Goal: Task Accomplishment & Management: Use online tool/utility

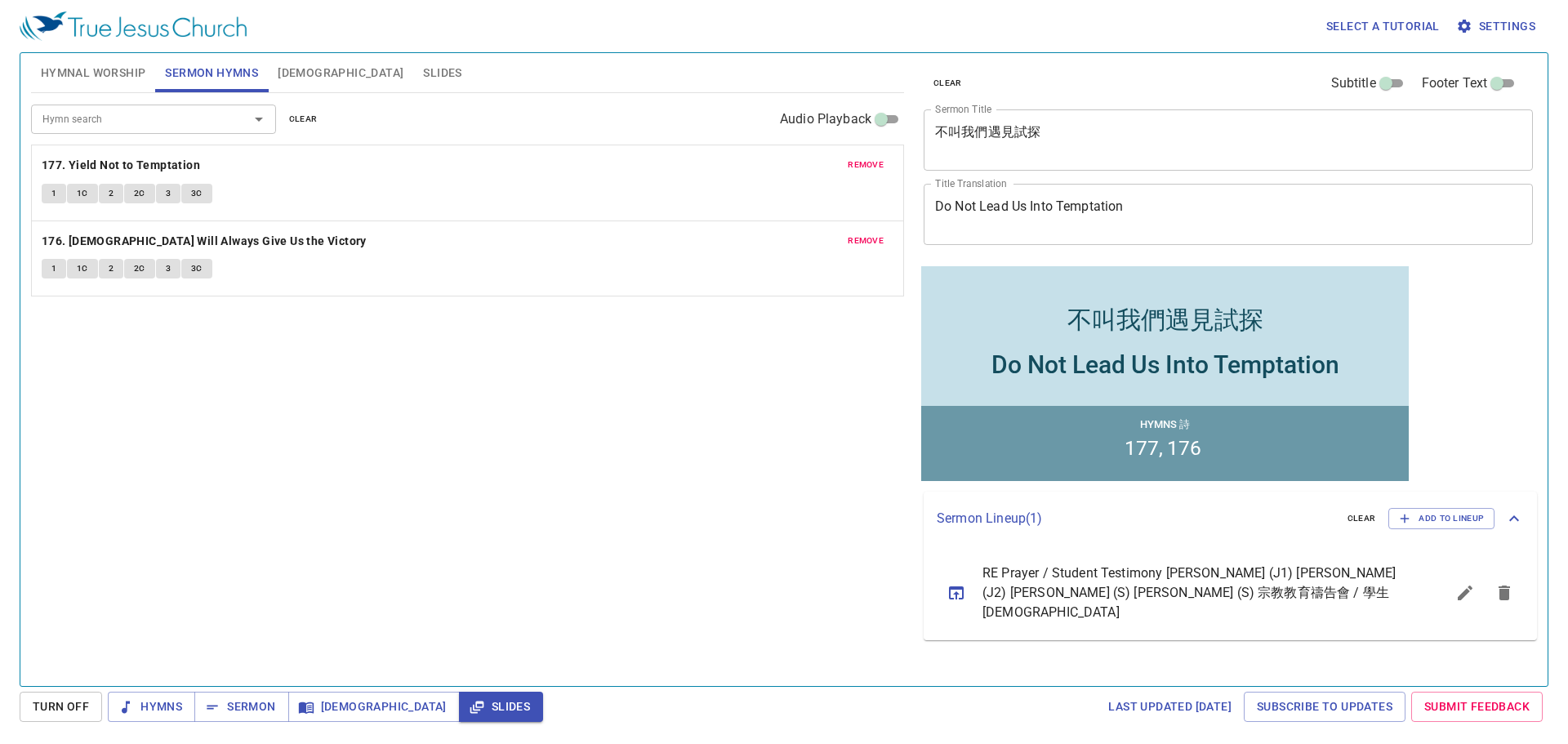
click at [423, 70] on span "Slides" at bounding box center [441, 73] width 38 height 20
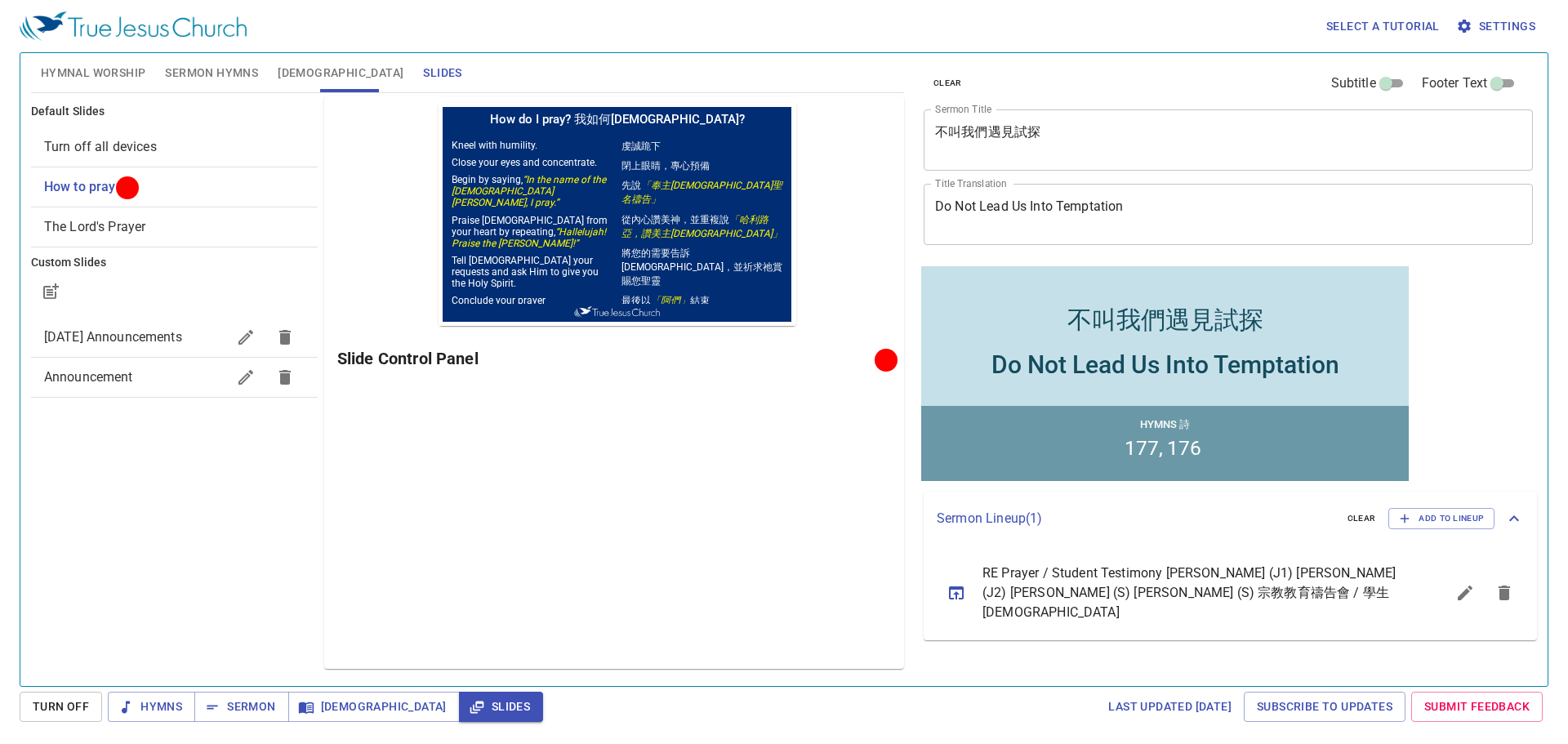
click at [90, 148] on span "Turn off all devices" at bounding box center [100, 147] width 113 height 15
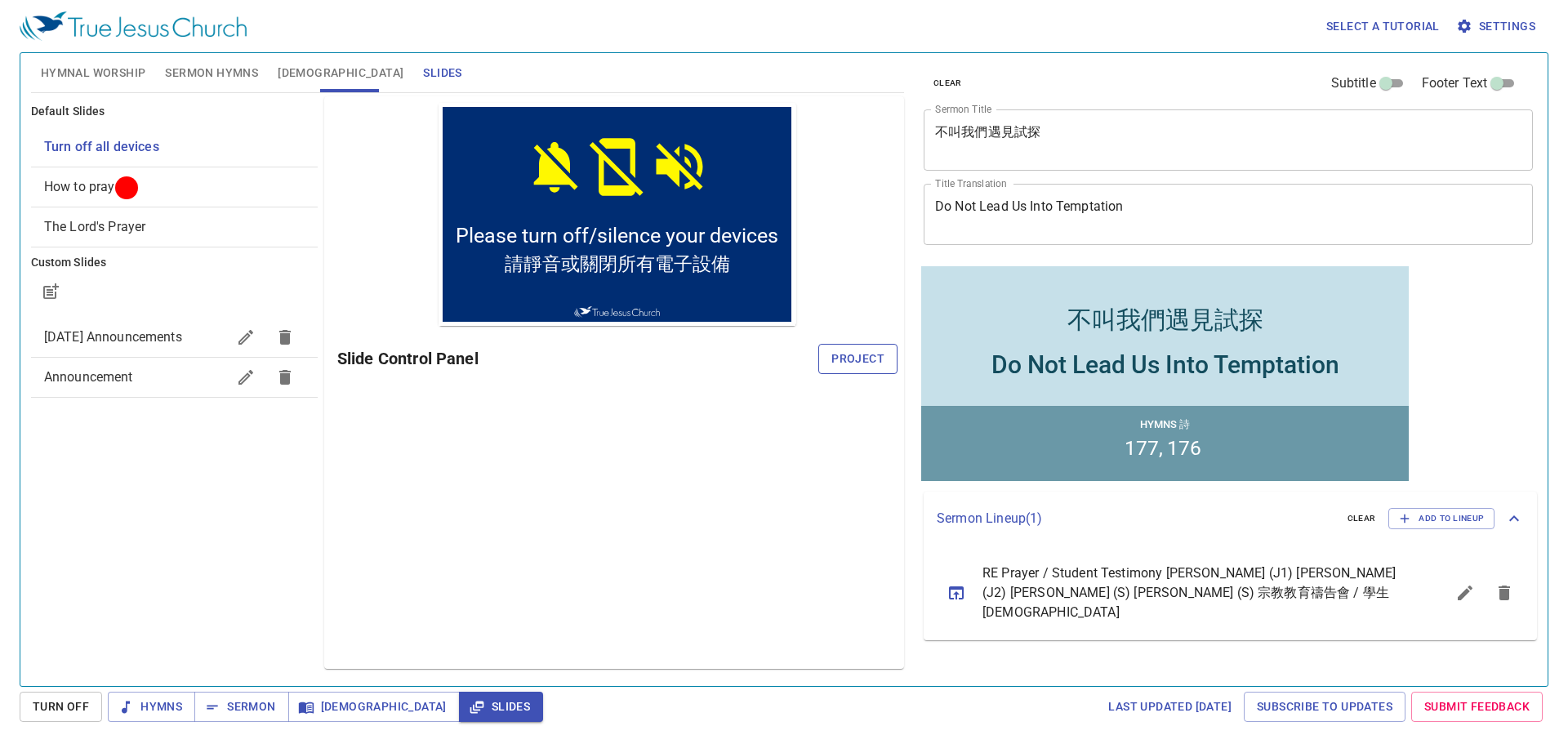
click at [844, 353] on span "Project" at bounding box center [857, 359] width 53 height 20
click at [633, 516] on div "Preview Only Slide Control Panel" at bounding box center [614, 382] width 580 height 572
click at [65, 75] on span "Hymnal Worship" at bounding box center [93, 73] width 105 height 20
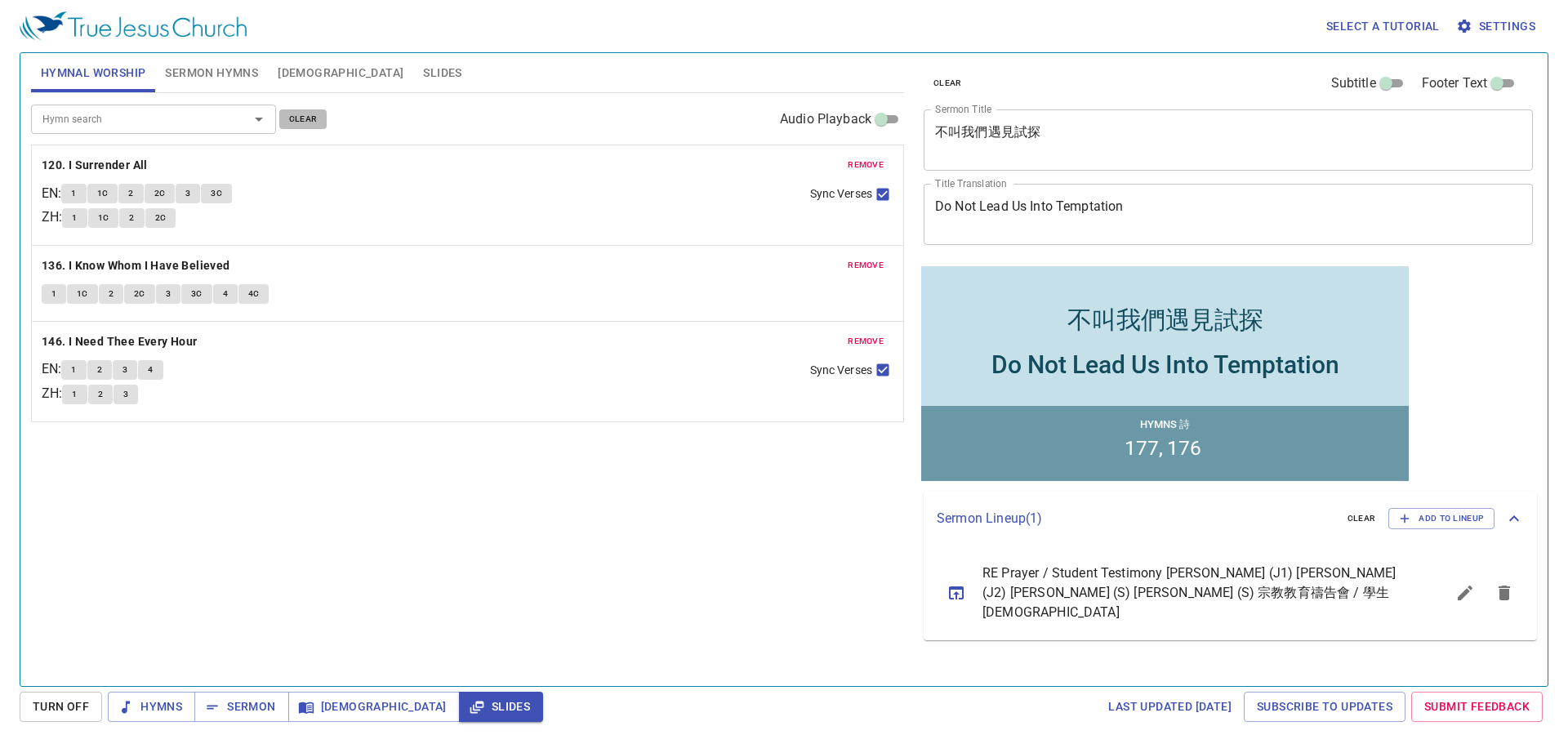
click at [297, 119] on span "clear" at bounding box center [303, 119] width 29 height 14
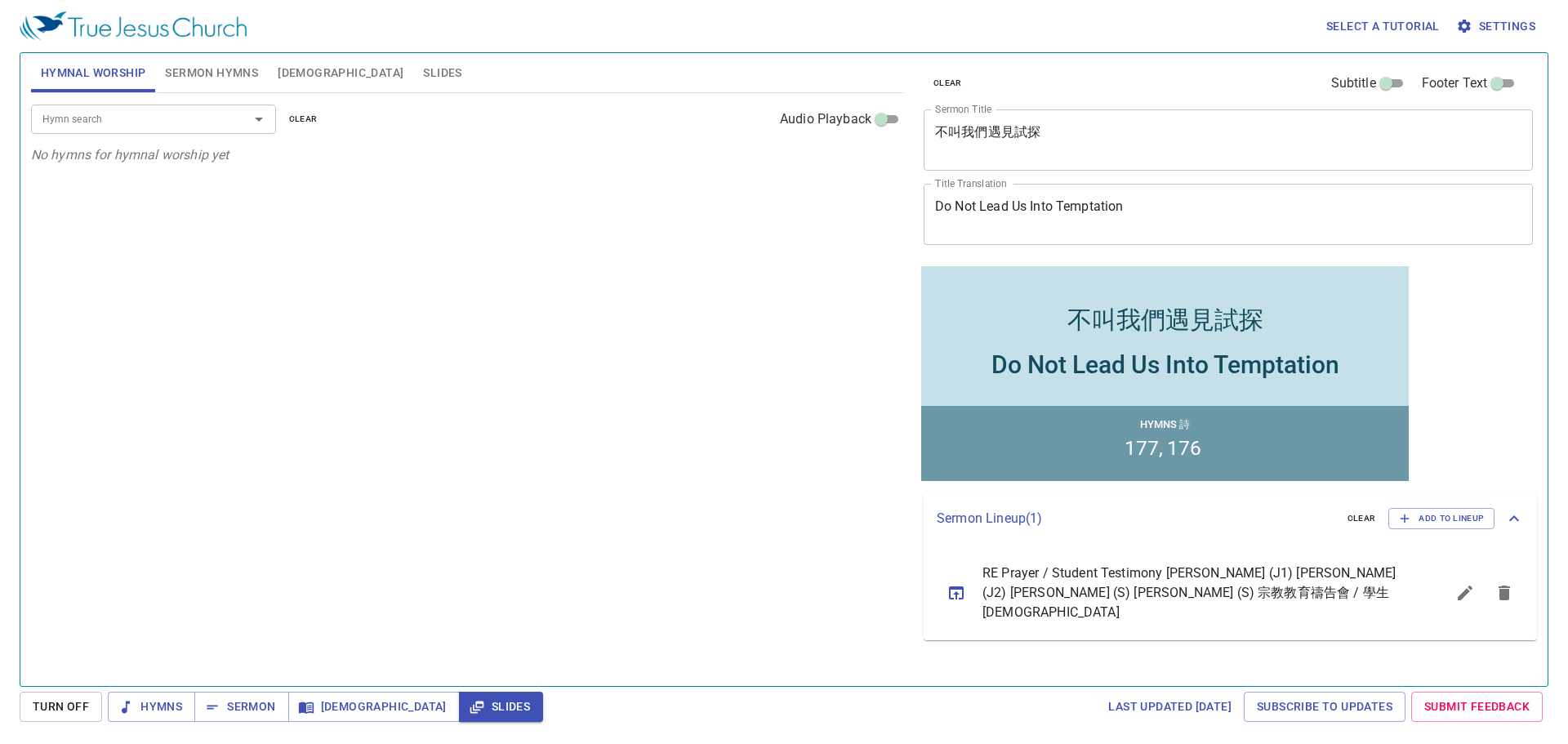
click at [184, 120] on input "Hymn search" at bounding box center [129, 119] width 187 height 19
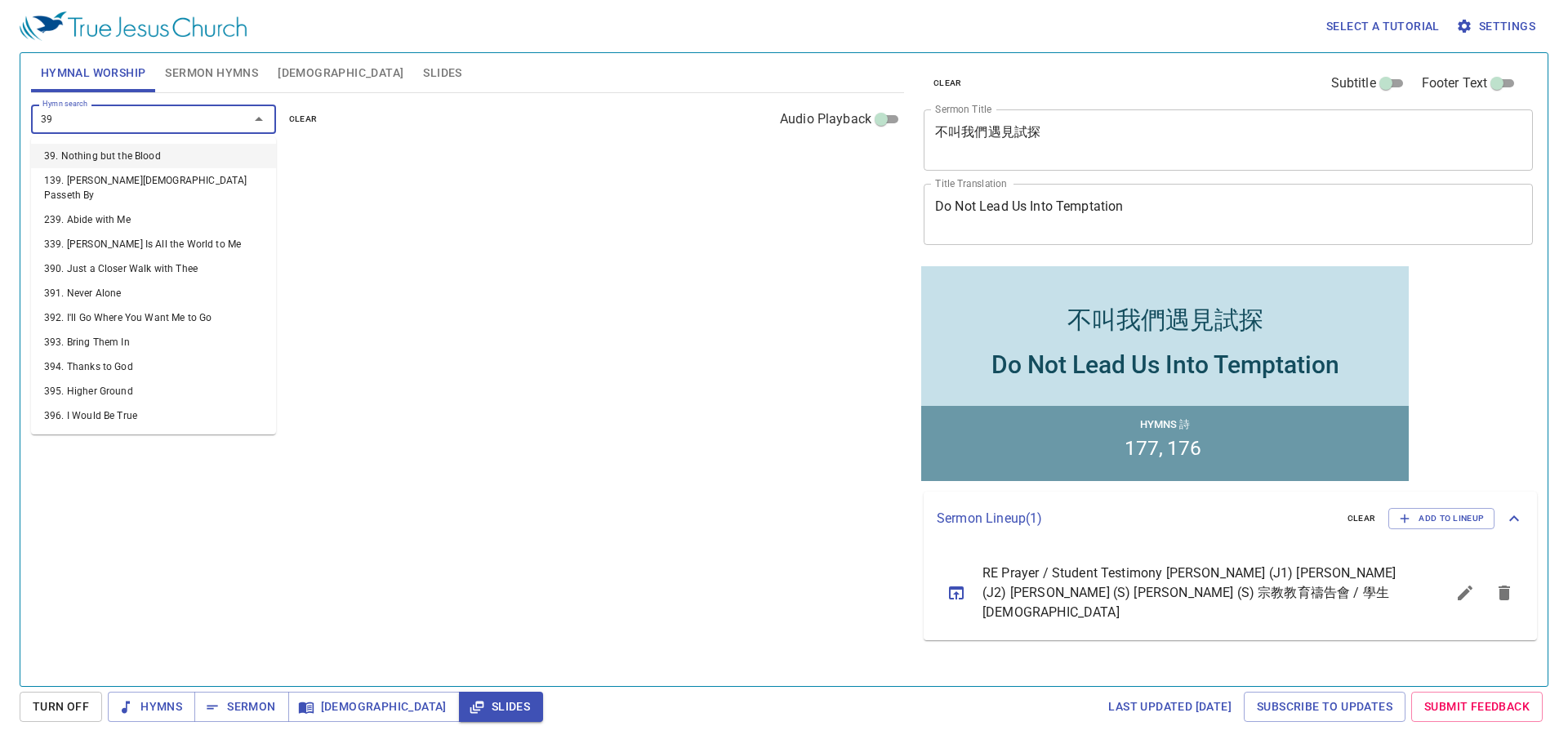
type input "392"
type input "415"
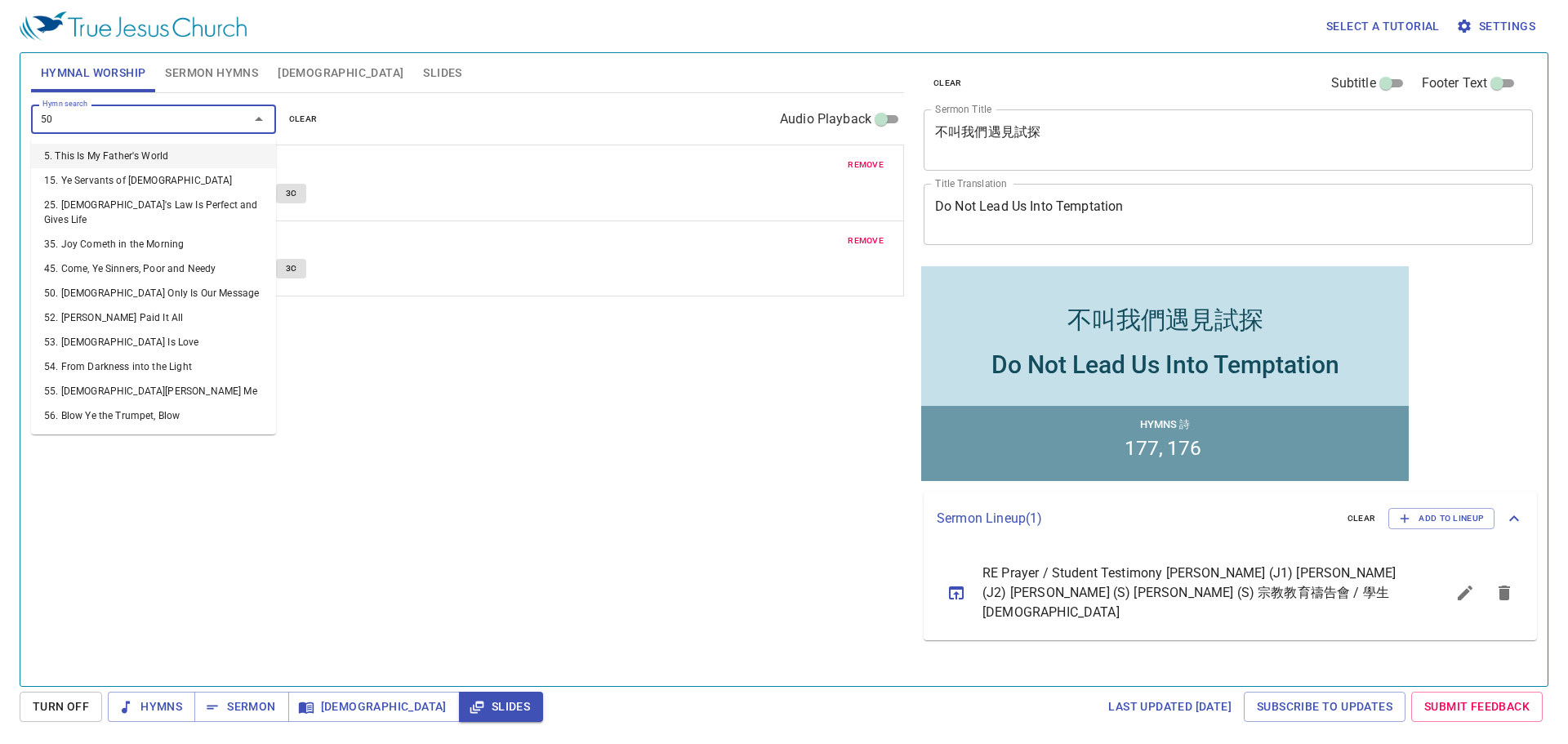
type input "502"
type input "."
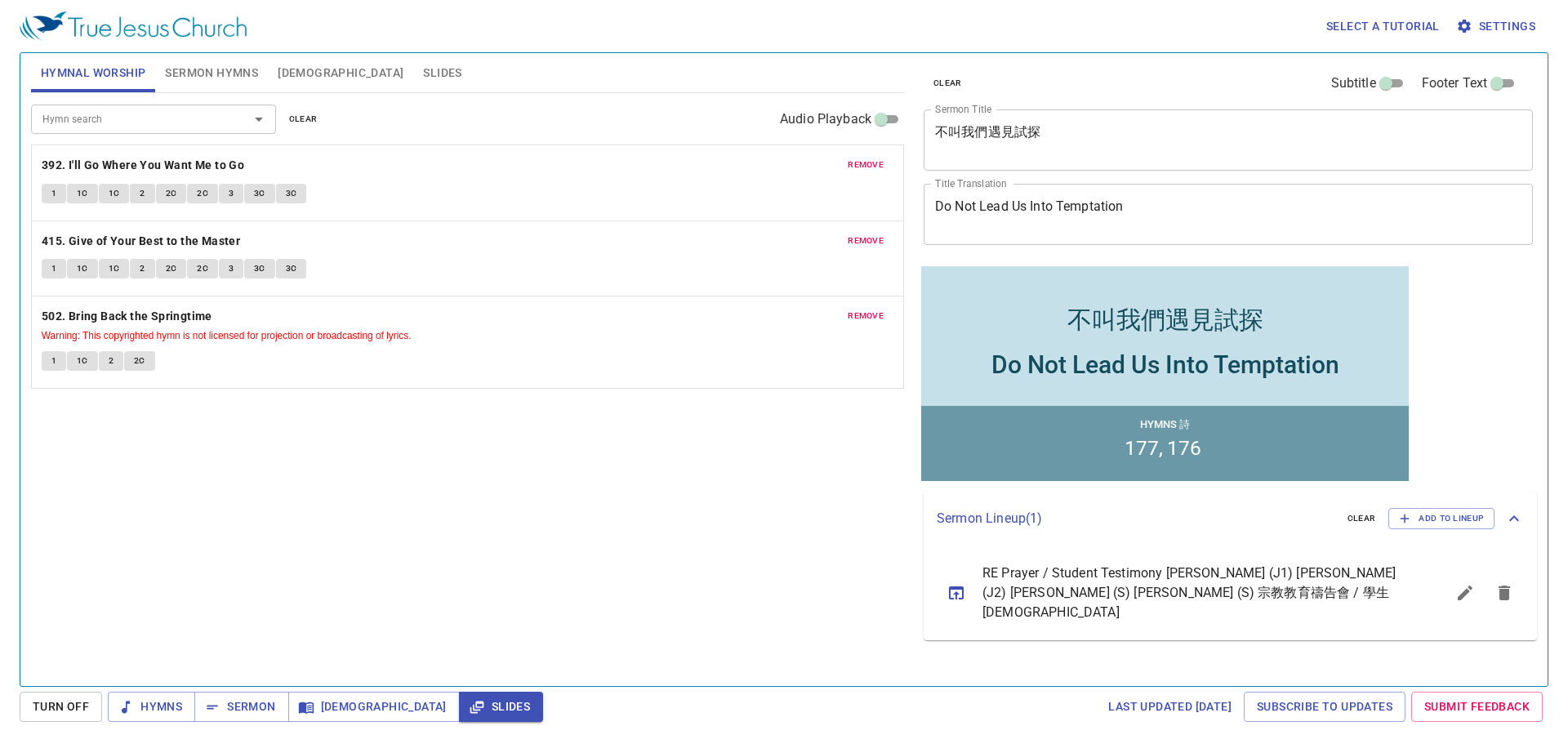
click at [572, 228] on div "remove 415. Give of Your Best to the Master 1 1C 1C 2 2C 2C 3 3C 3C" at bounding box center [468, 259] width 871 height 75
click at [194, 64] on span "Sermon Hymns" at bounding box center [211, 73] width 93 height 20
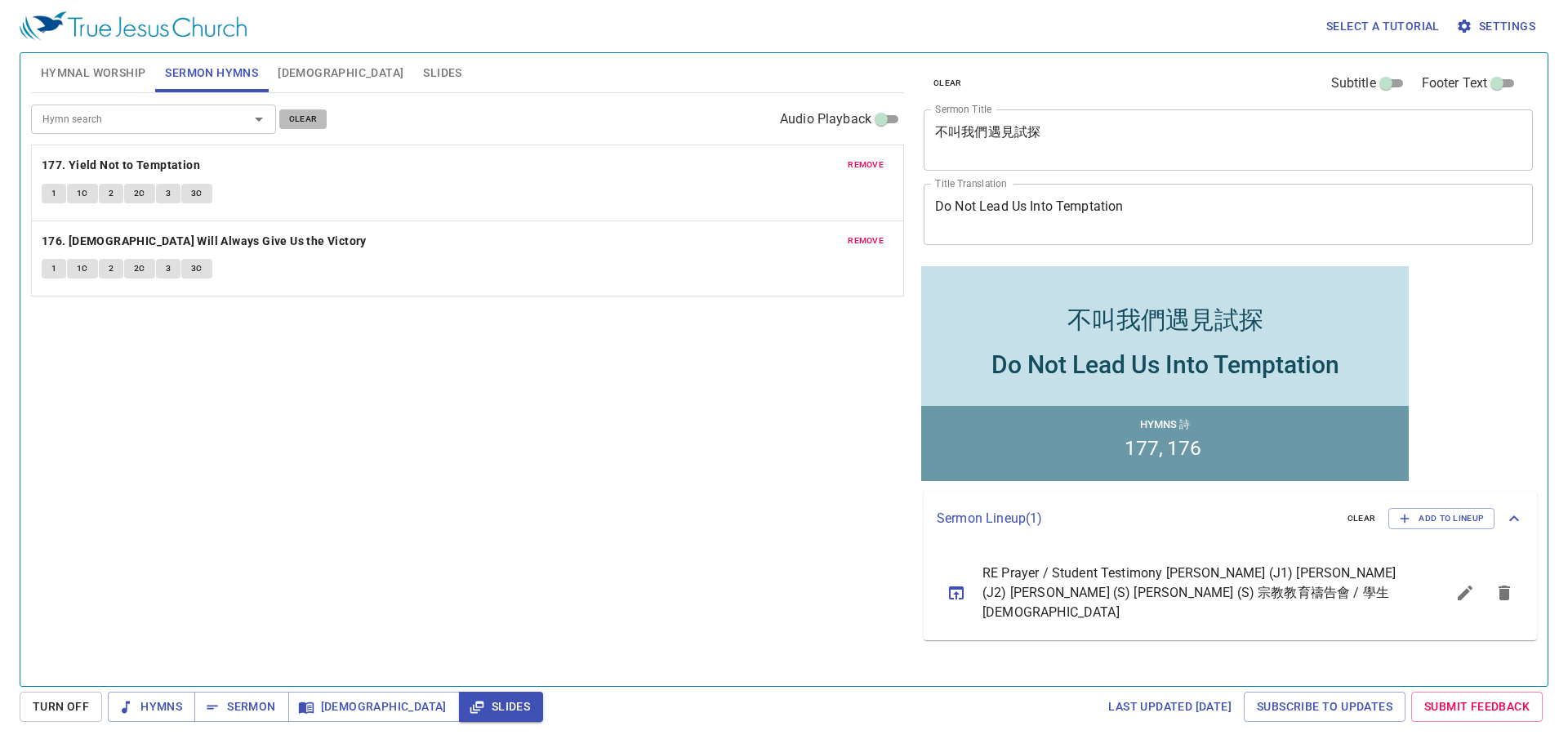
click at [301, 121] on span "clear" at bounding box center [303, 119] width 29 height 14
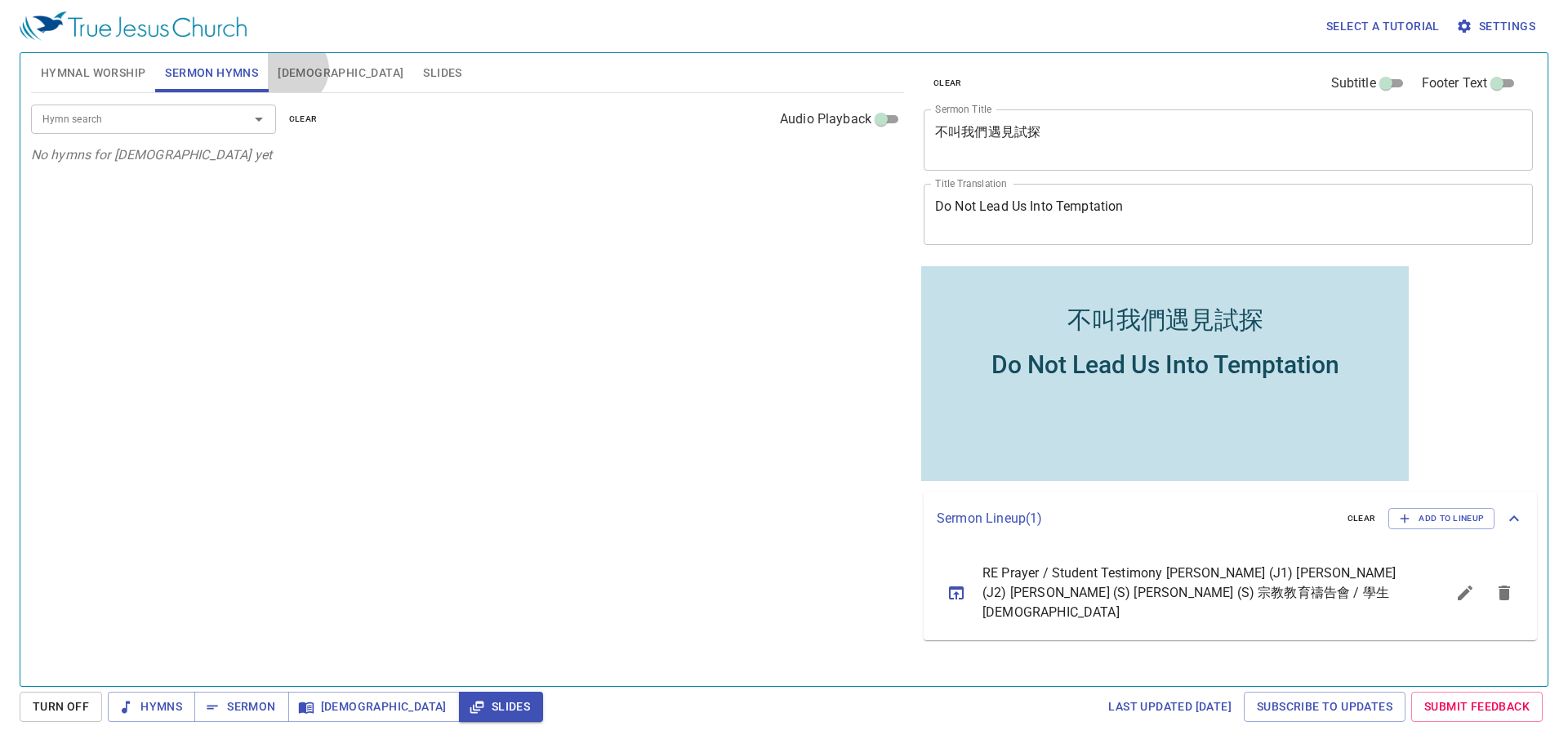
click at [292, 70] on span "Bible" at bounding box center [340, 73] width 126 height 20
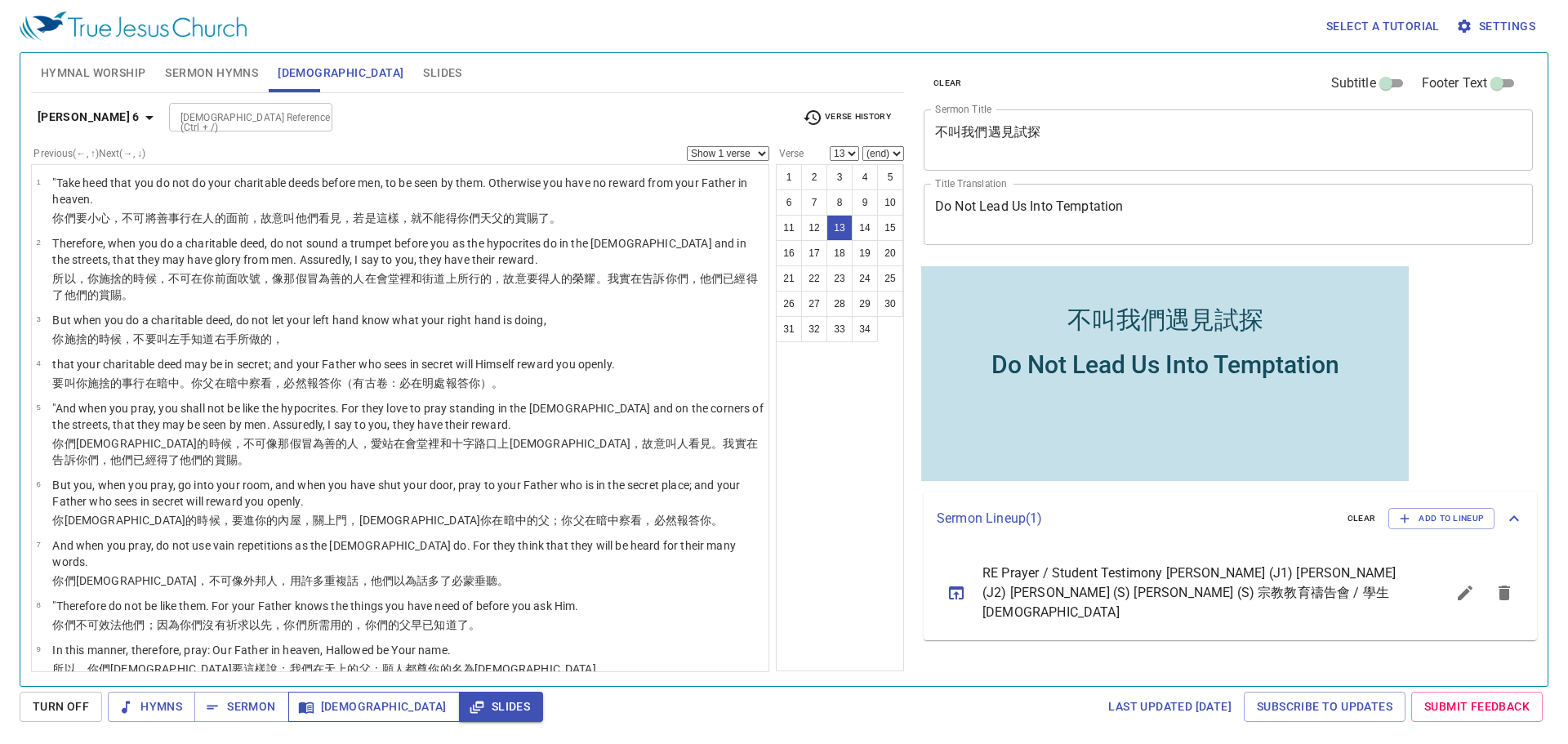
click at [340, 702] on span "Bible" at bounding box center [374, 707] width 145 height 20
click at [426, 722] on div "Select a tutorial Settings Hymnal Worship Sermon Hymns Bible Slides Hymn search…" at bounding box center [784, 372] width 1568 height 744
click at [472, 713] on span "Slides" at bounding box center [501, 707] width 58 height 20
click at [423, 67] on span "Slides" at bounding box center [441, 73] width 38 height 20
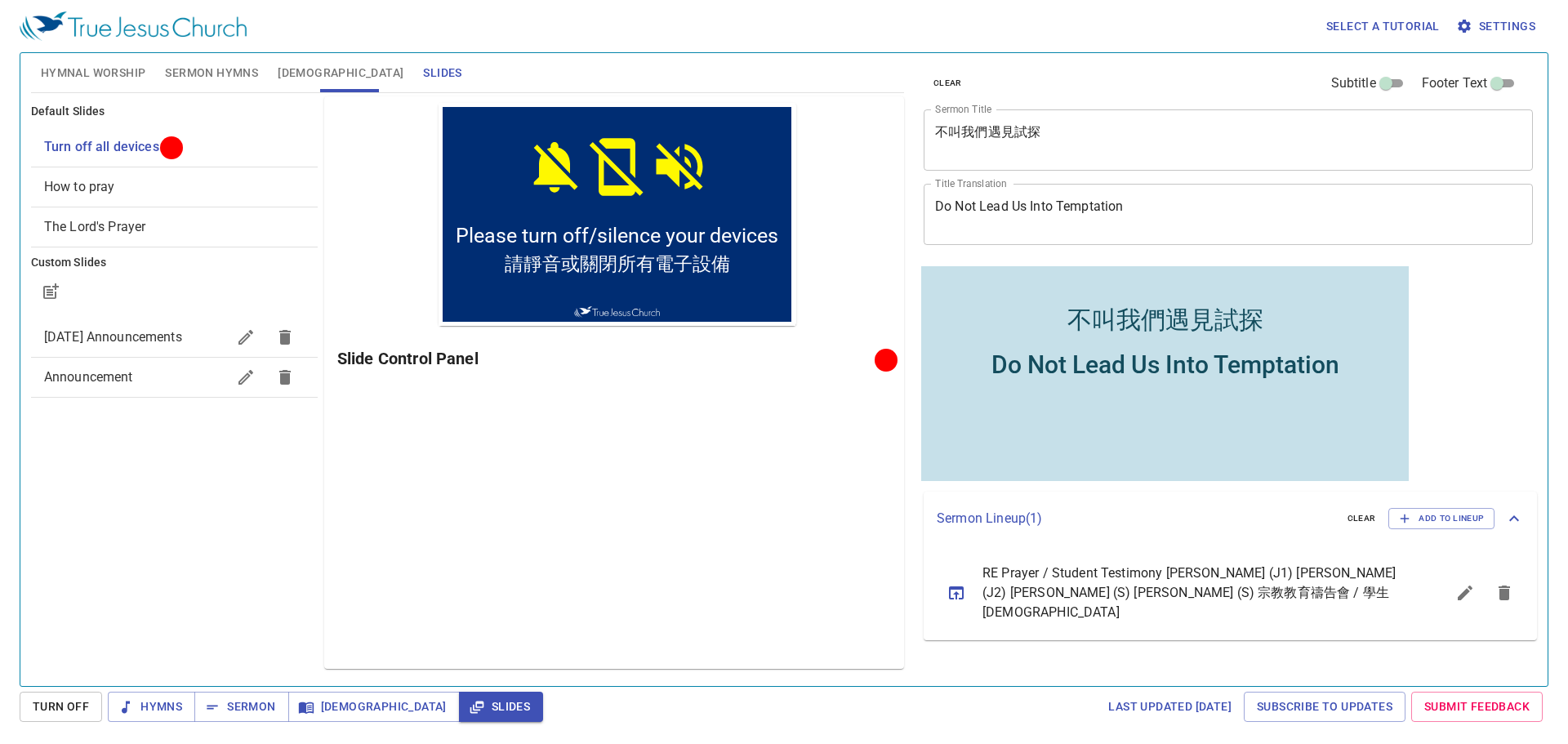
click at [581, 457] on div "Preview Only Slide Control Panel" at bounding box center [614, 382] width 580 height 572
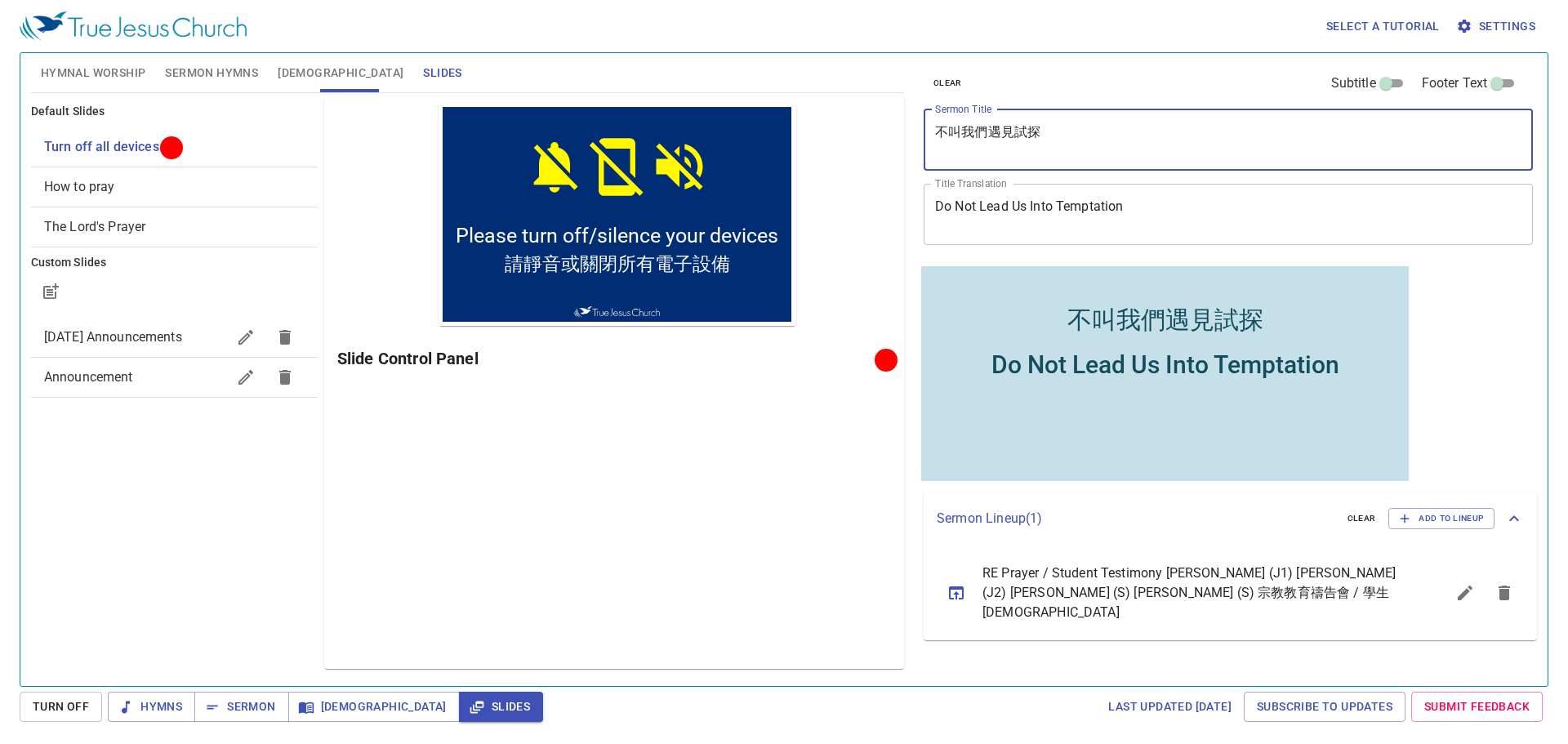
click at [1081, 132] on textarea "不叫我們遇見試探" at bounding box center [1228, 139] width 587 height 31
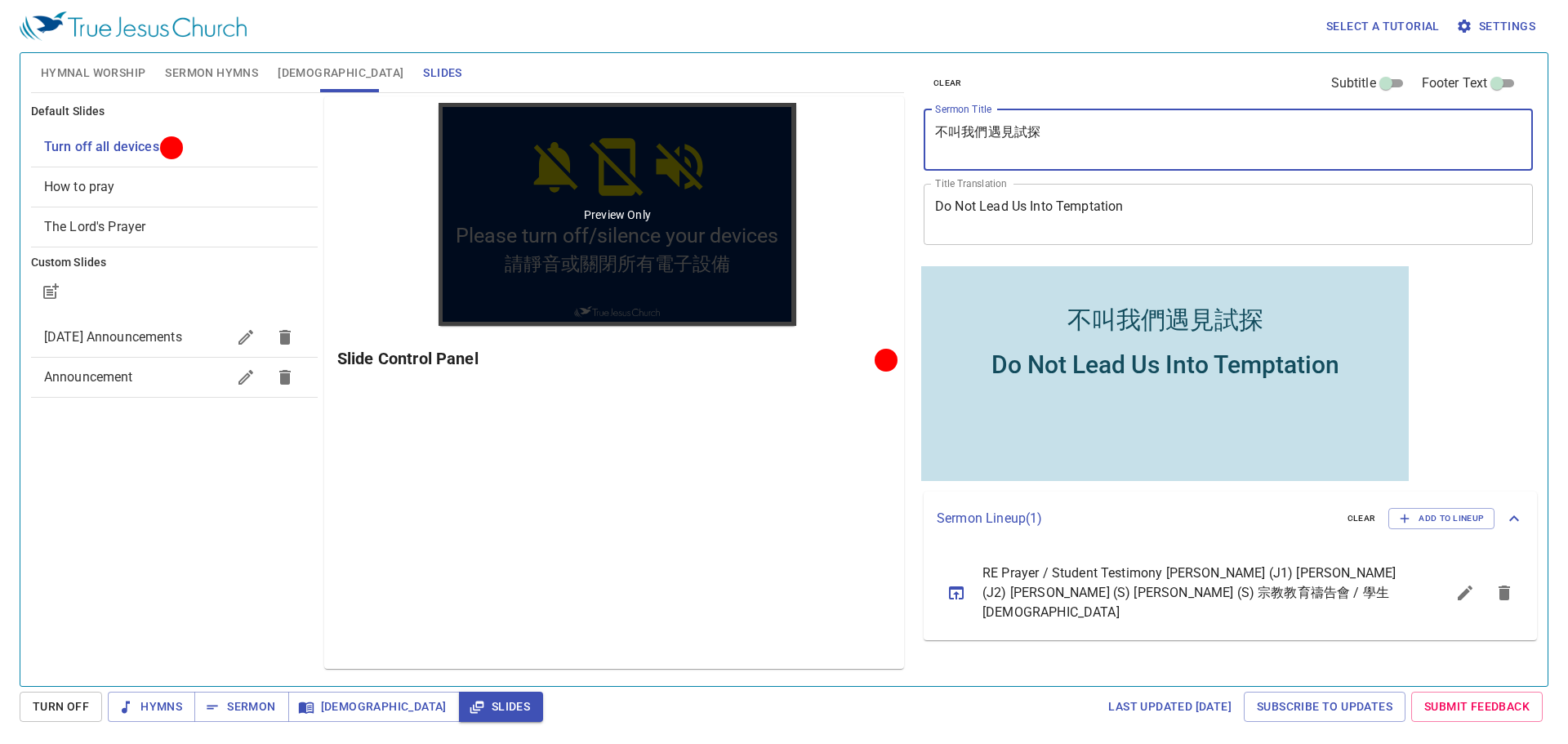
drag, startPoint x: 1068, startPoint y: 130, endPoint x: 791, endPoint y: 127, distance: 277.0
click at [791, 127] on div "Hymnal Worship Sermon Hymns Bible Slides Hymn search Hymn search clear Audio Pl…" at bounding box center [784, 363] width 1519 height 633
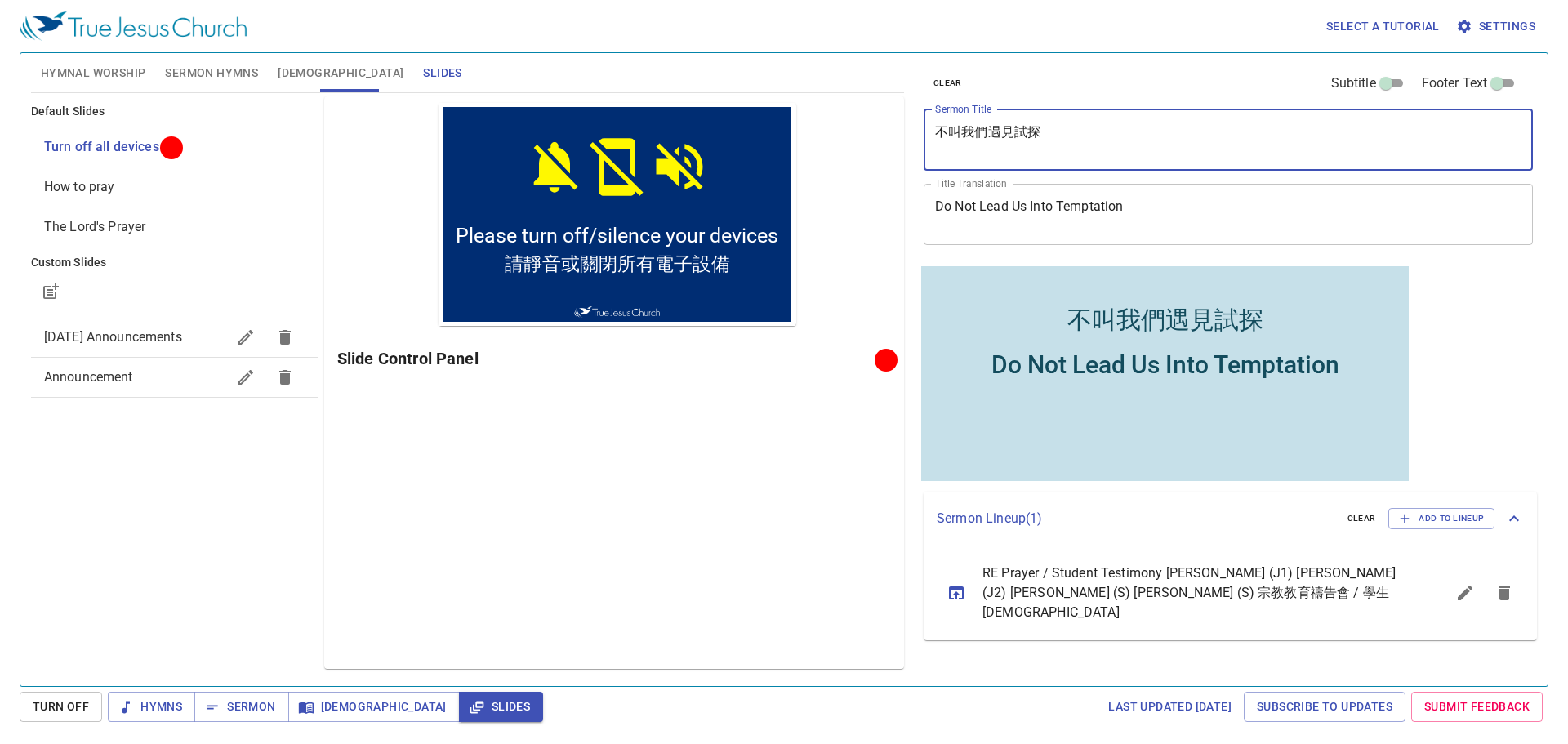
paste textarea "如何得勝試探？ How to Overcome Temptation?"
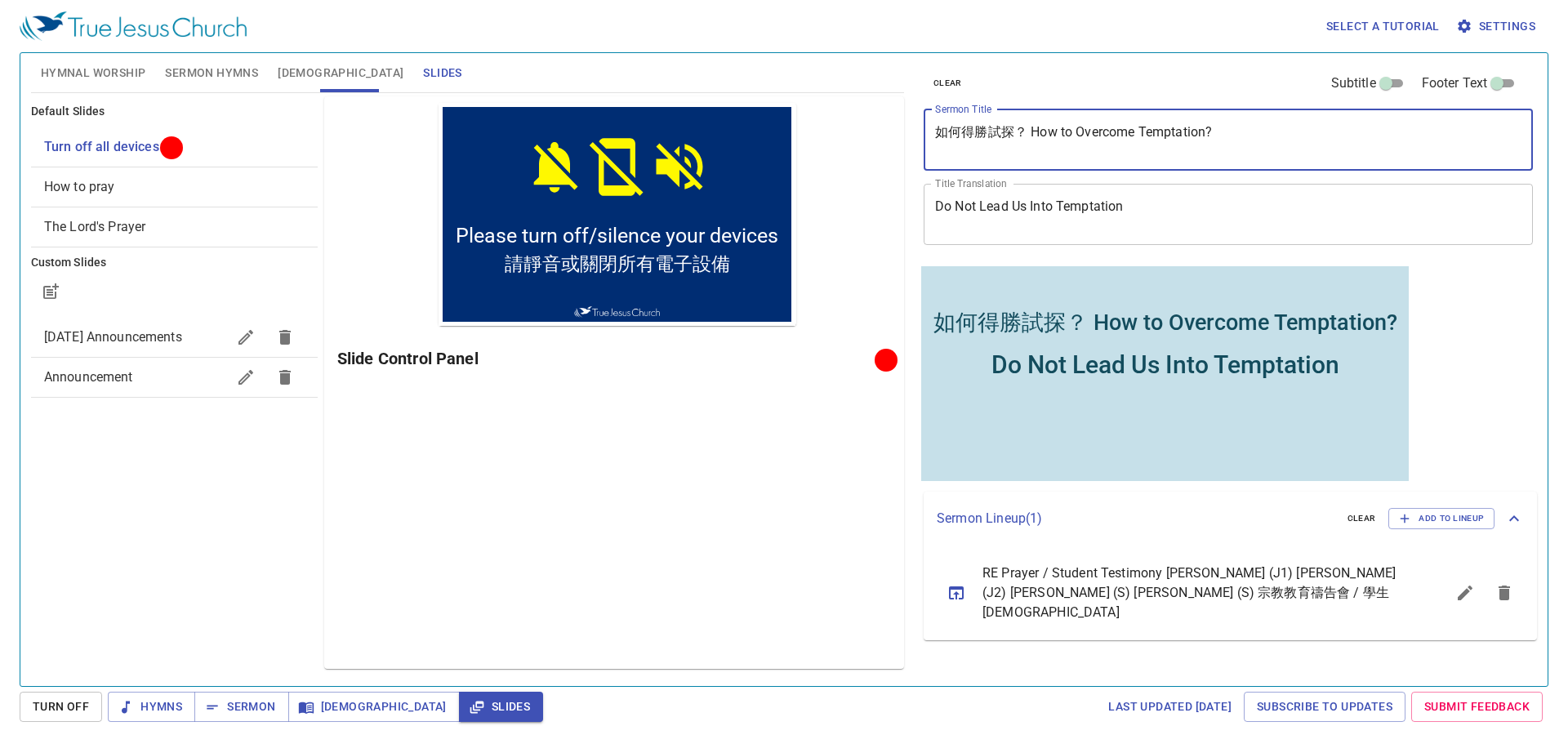
drag, startPoint x: 1033, startPoint y: 130, endPoint x: 1229, endPoint y: 134, distance: 196.0
click at [1229, 134] on textarea "如何得勝試探？ How to Overcome Temptation?" at bounding box center [1228, 139] width 587 height 31
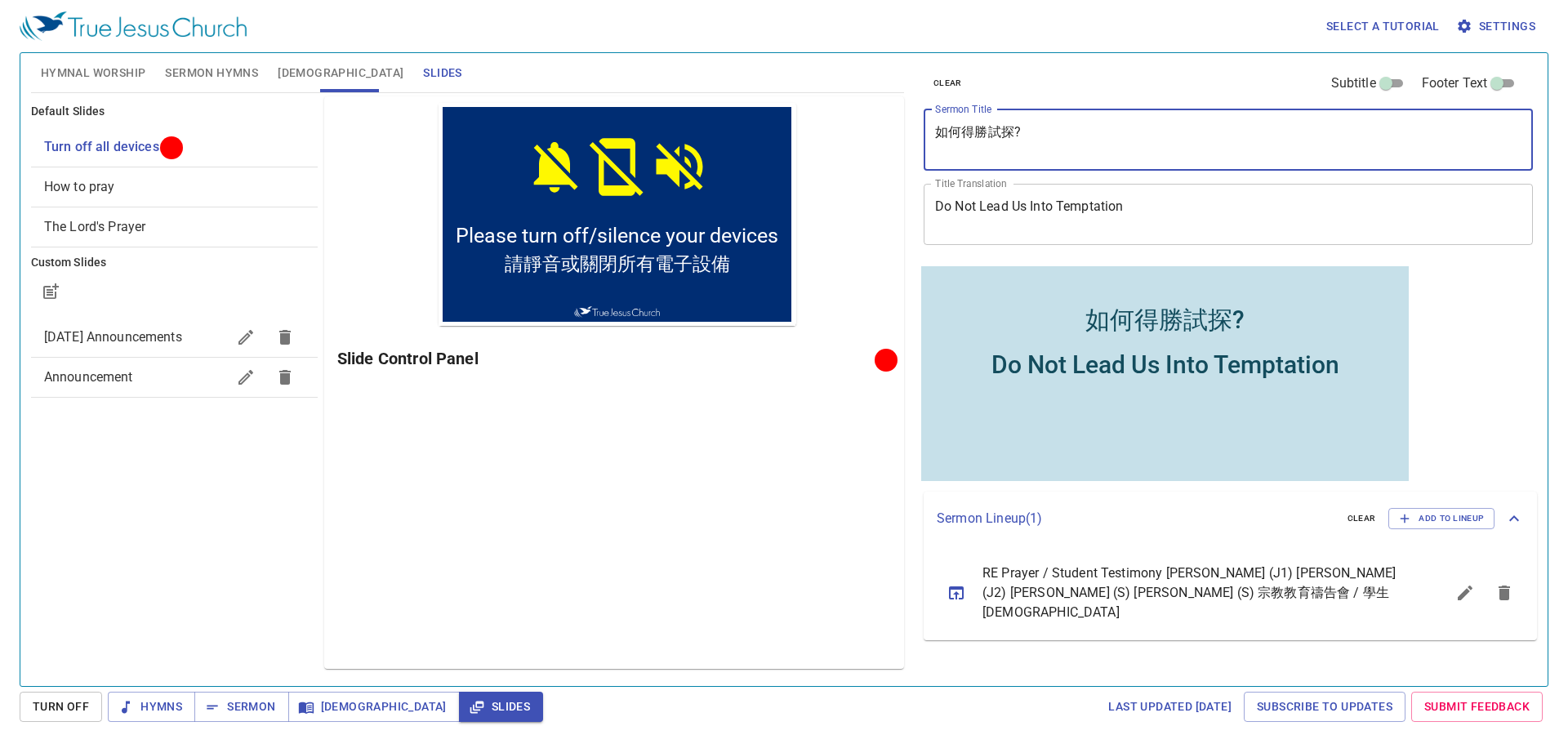
type textarea "如何得勝試探?"
click at [1201, 223] on textarea "Do Not Lead Us Into Temptation" at bounding box center [1228, 214] width 587 height 31
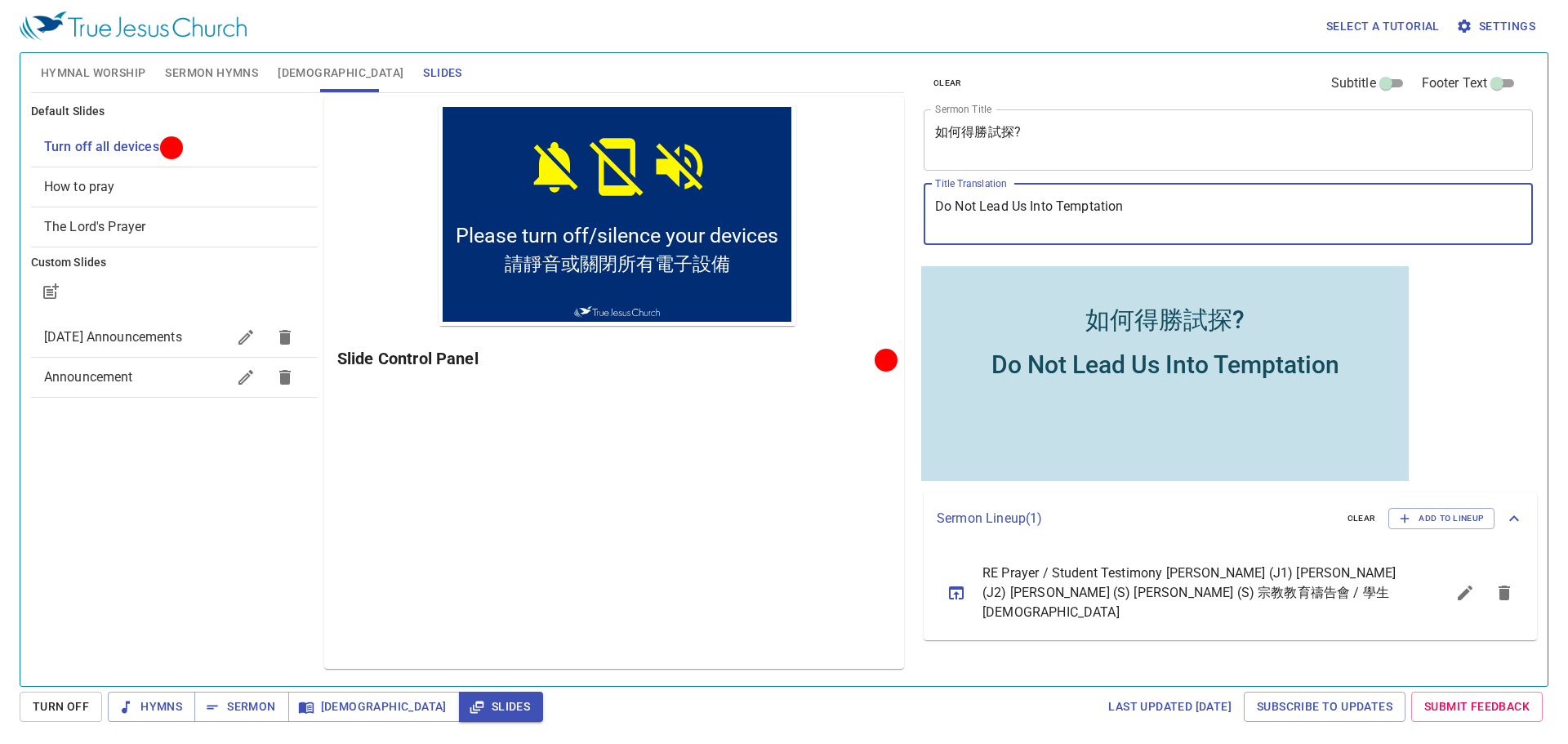
paste textarea "How to Overcome Temptation?"
type textarea "How to Overcome Temptation?"
click at [247, 706] on span "Sermon" at bounding box center [241, 707] width 68 height 20
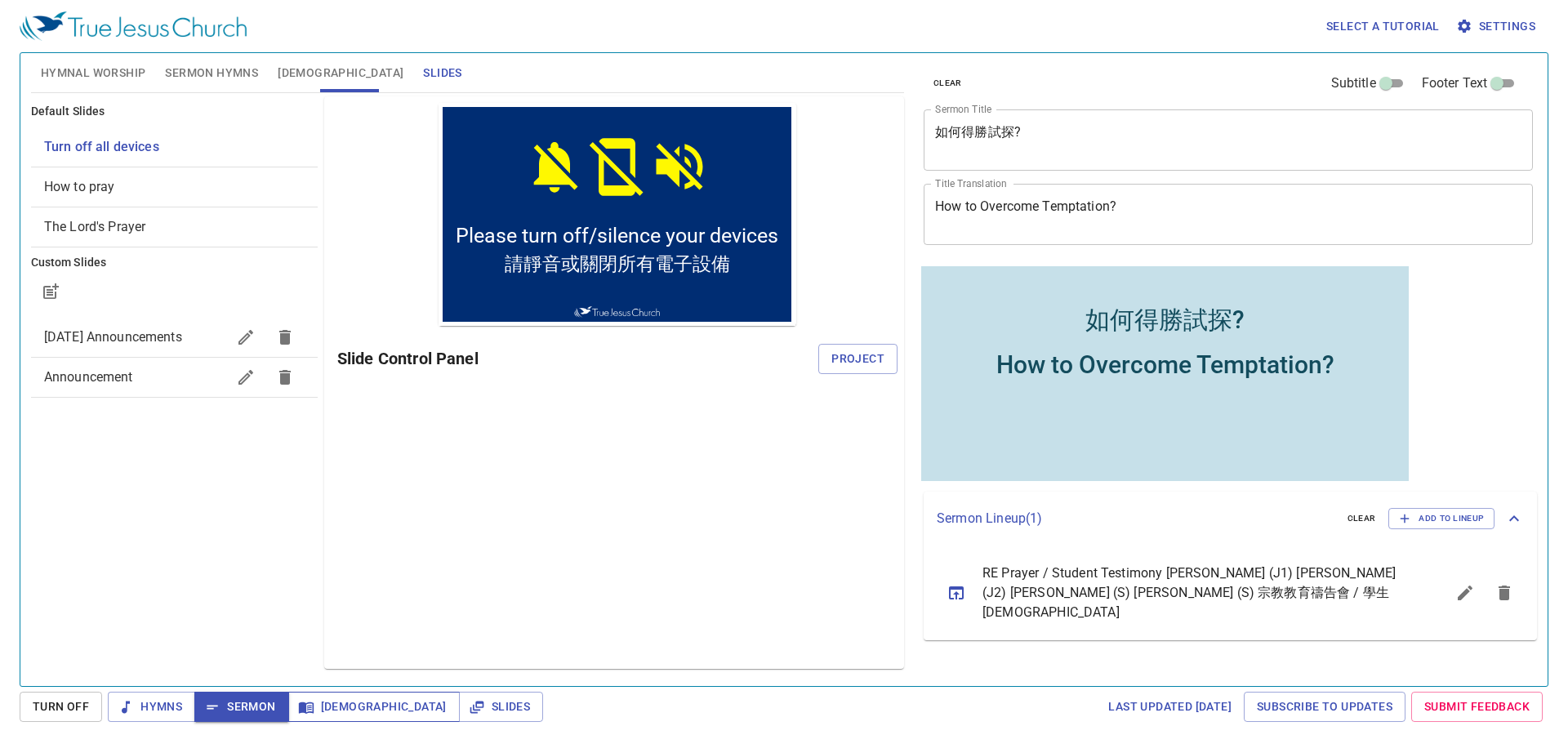
click at [333, 703] on span "Bible" at bounding box center [374, 707] width 145 height 20
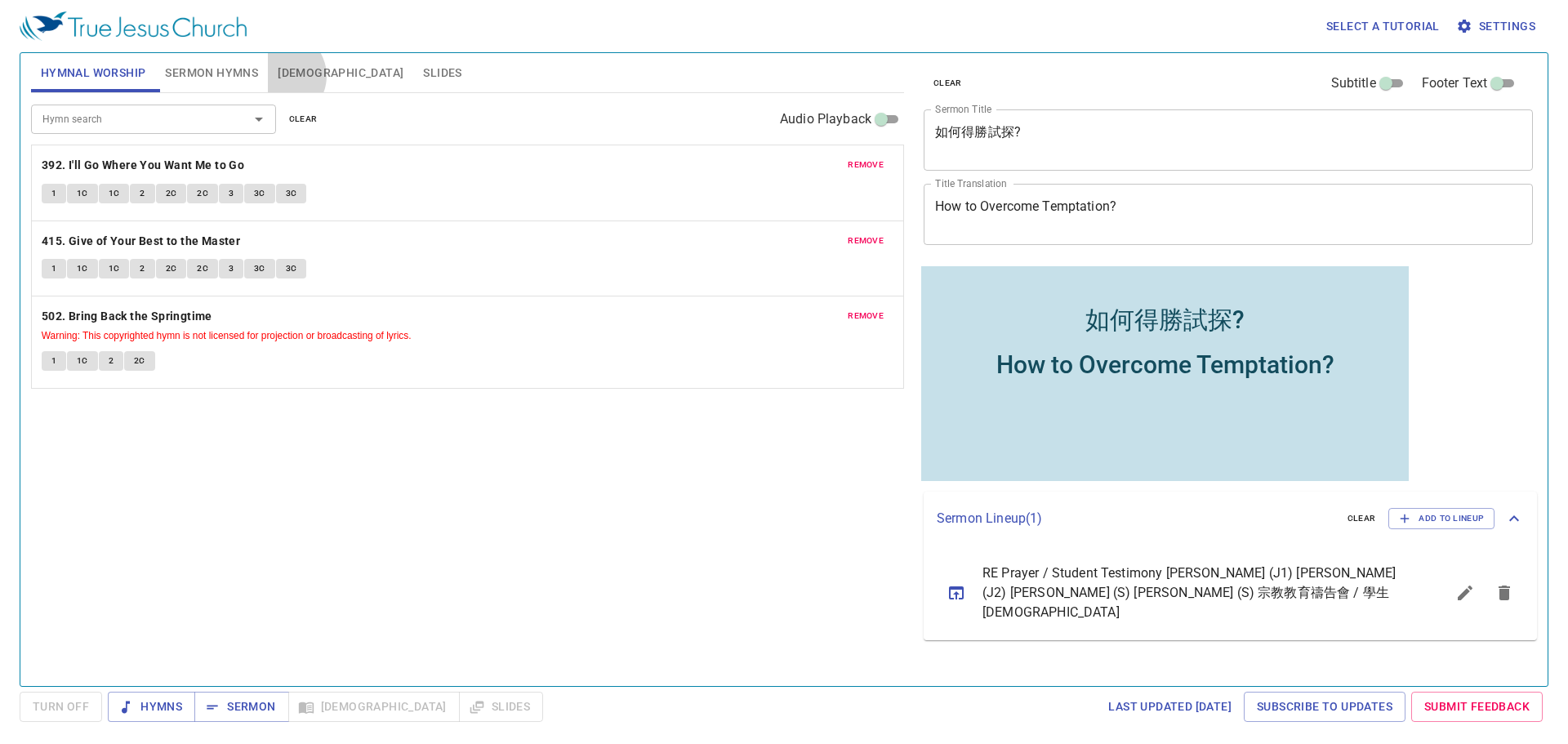
click at [281, 76] on span "[DEMOGRAPHIC_DATA]" at bounding box center [340, 73] width 126 height 20
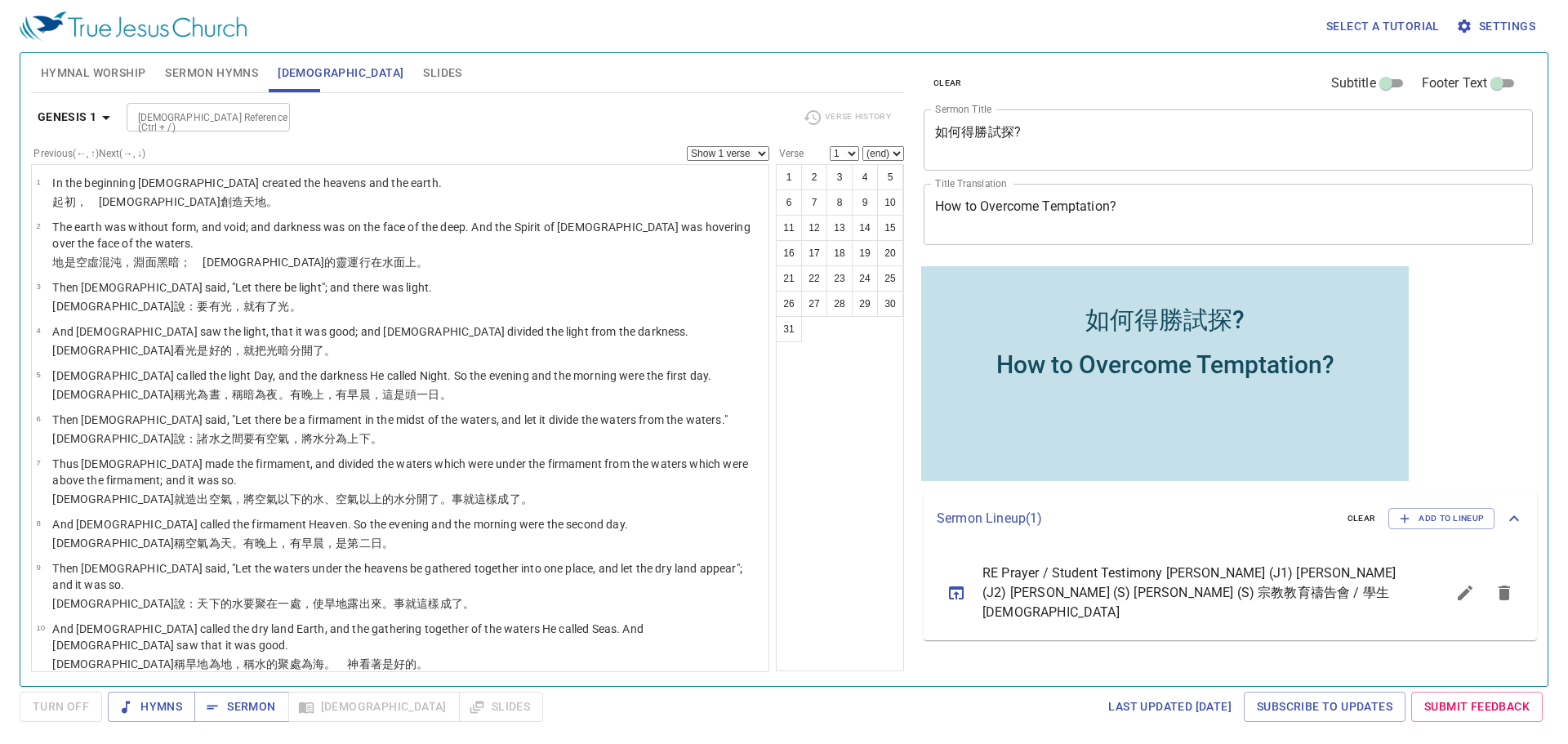
click at [223, 71] on span "Sermon Hymns" at bounding box center [211, 73] width 93 height 20
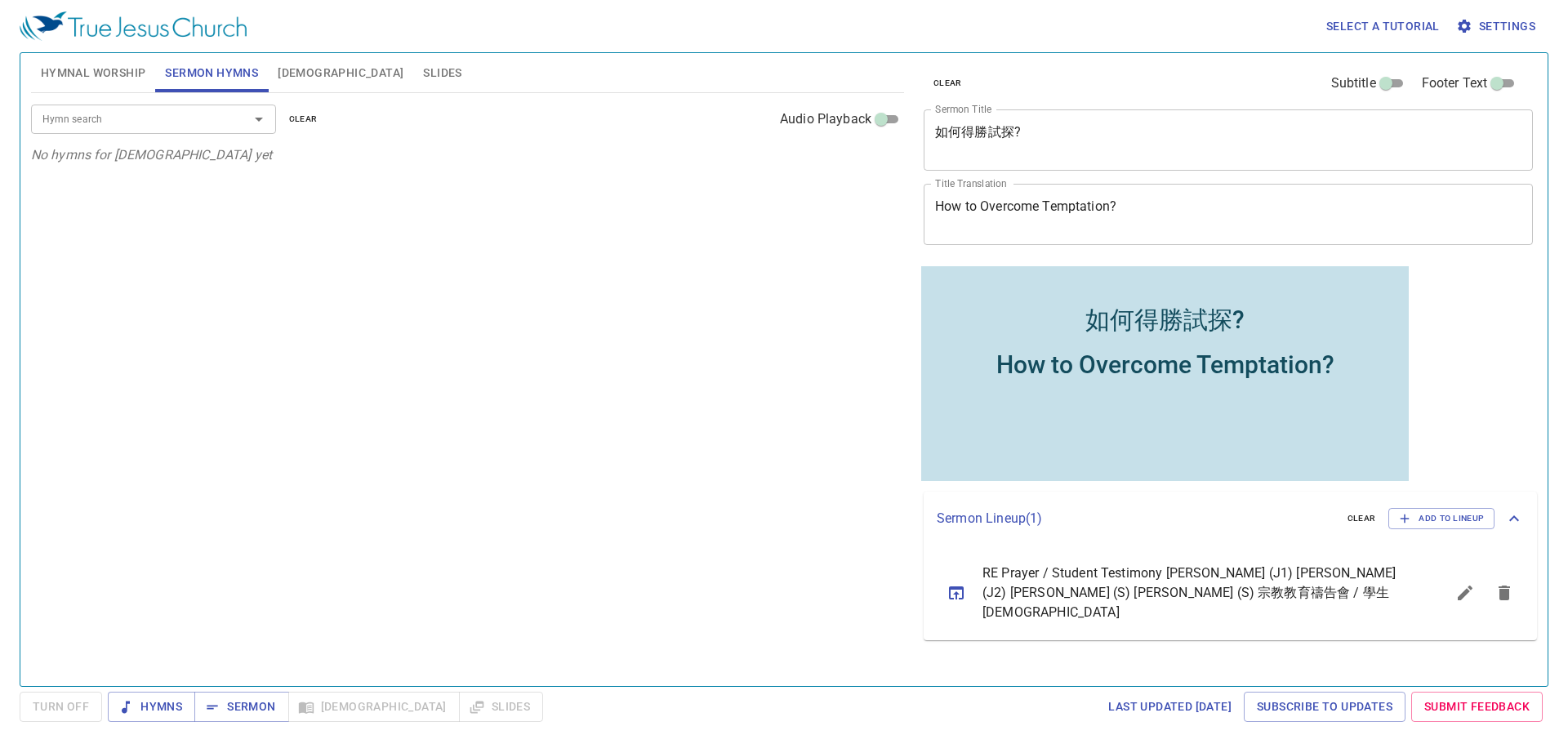
click at [413, 58] on button "Slides" at bounding box center [442, 73] width 58 height 39
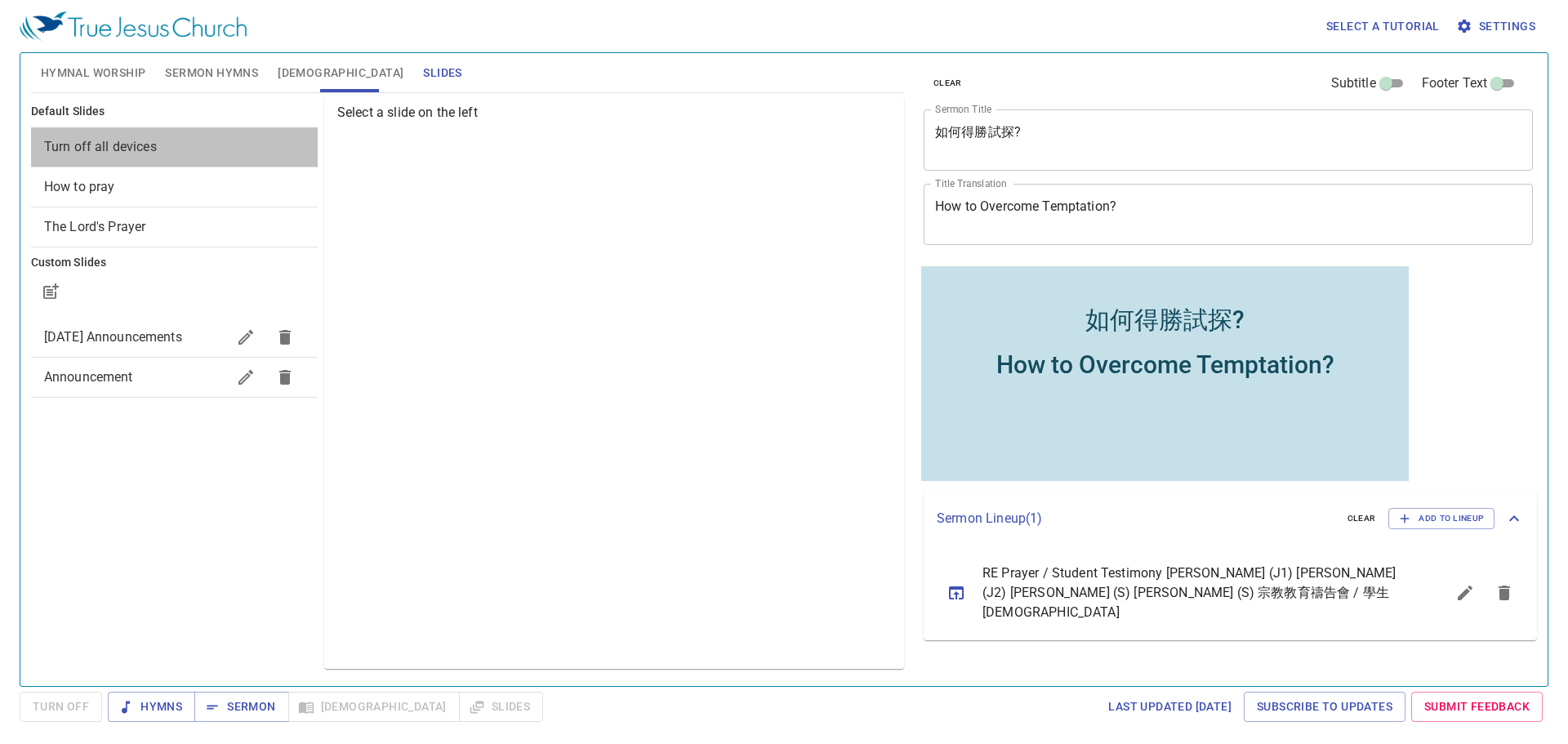
click at [118, 145] on span "Turn off all devices" at bounding box center [100, 147] width 113 height 15
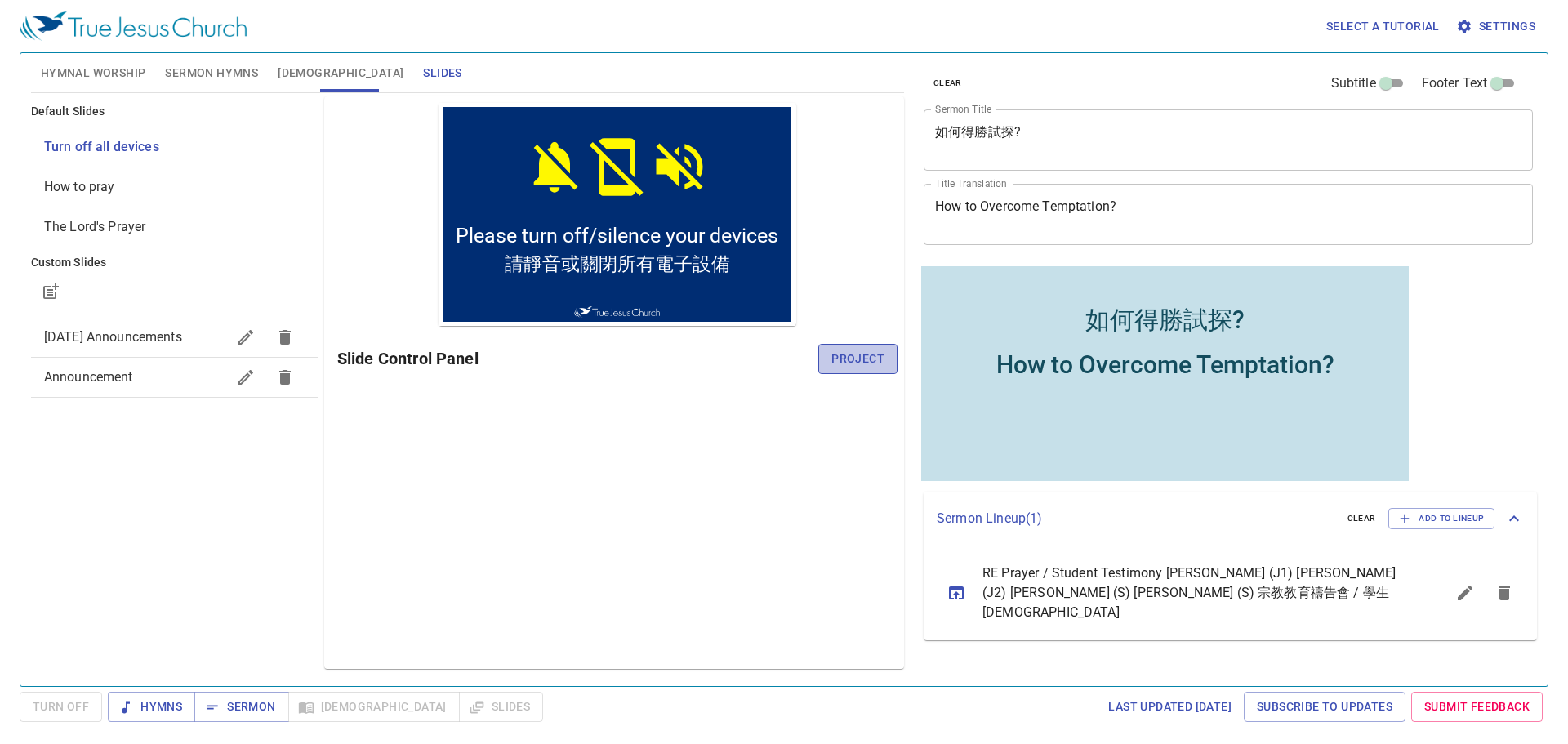
click at [884, 363] on span "Project" at bounding box center [857, 359] width 53 height 20
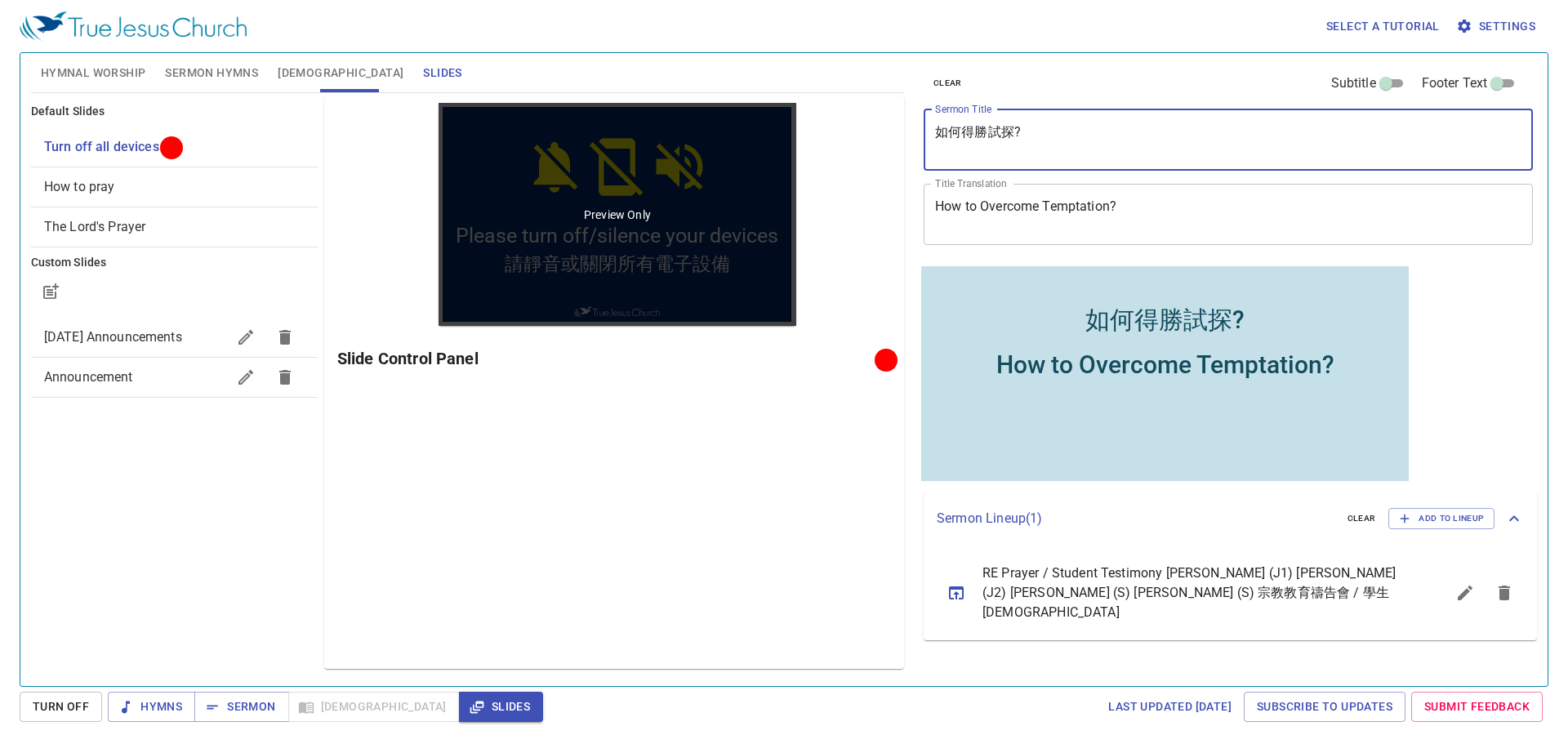
drag, startPoint x: 1050, startPoint y: 127, endPoint x: 778, endPoint y: 138, distance: 272.2
click at [778, 138] on div "Hymnal Worship Sermon Hymns Bible Slides Hymn search Hymn search clear Audio Pl…" at bounding box center [784, 363] width 1519 height 633
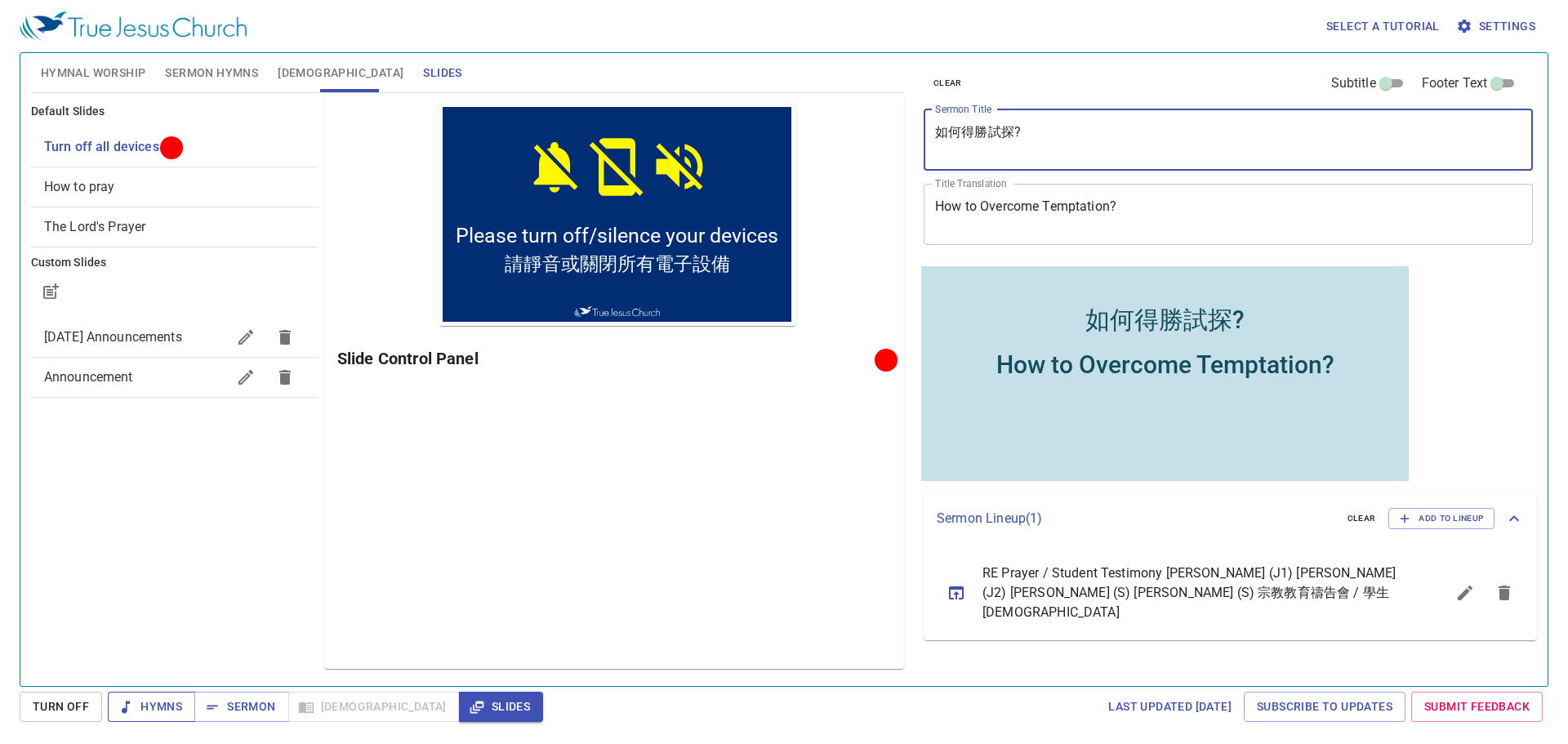
click at [159, 703] on span "Hymns" at bounding box center [151, 707] width 61 height 20
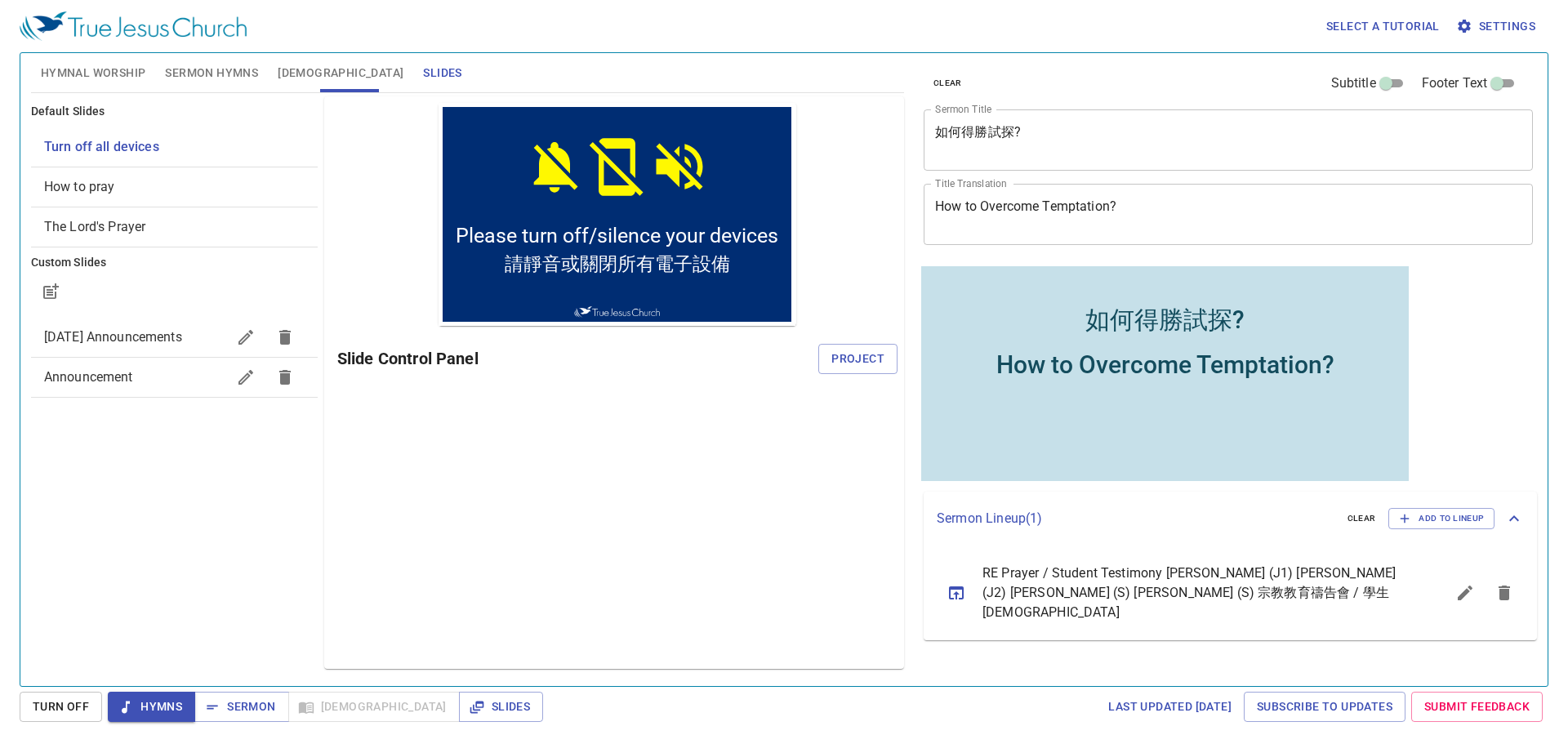
click at [104, 68] on span "Hymnal Worship" at bounding box center [93, 73] width 105 height 20
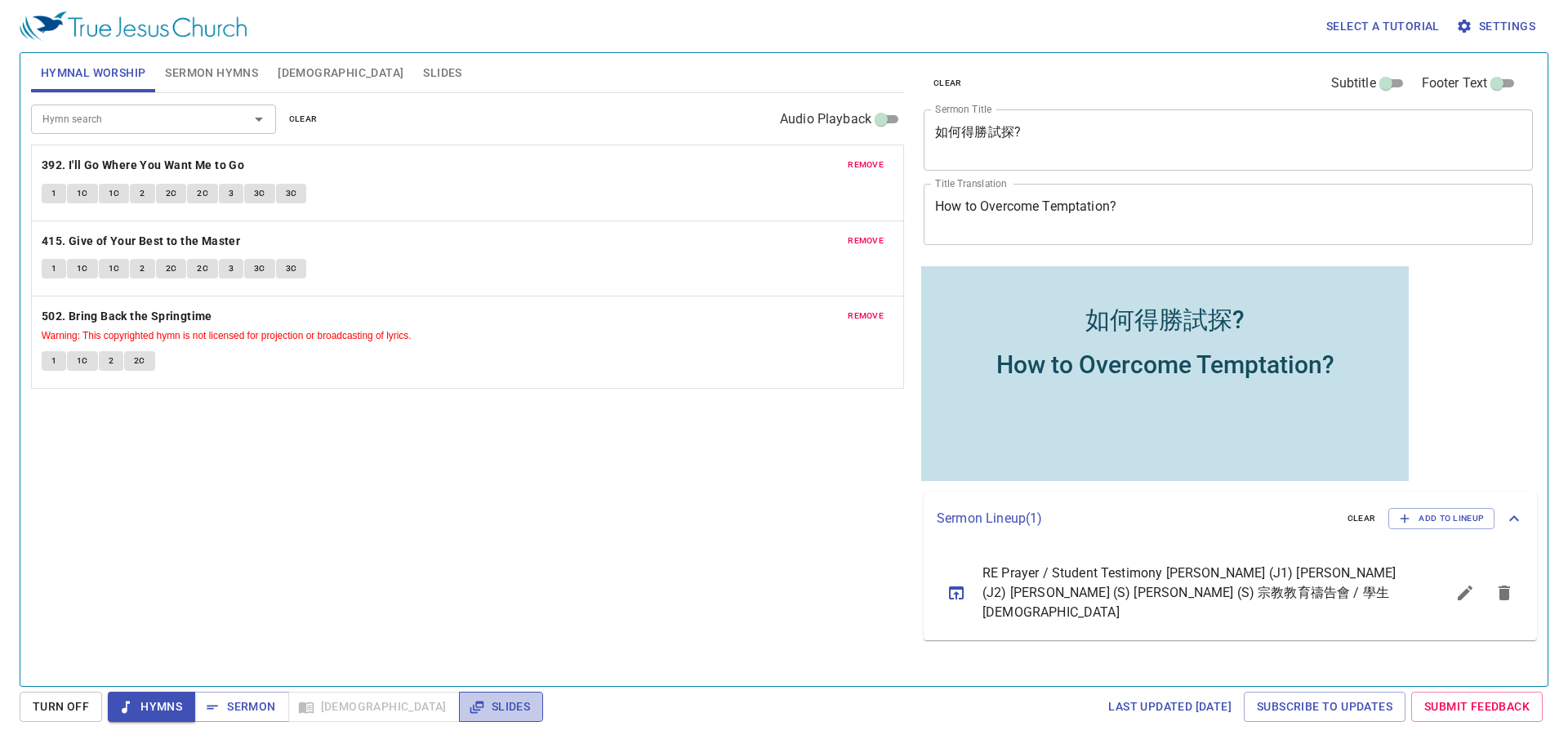
click at [472, 704] on span "Slides" at bounding box center [501, 707] width 58 height 20
click at [230, 75] on span "Sermon Hymns" at bounding box center [211, 73] width 93 height 20
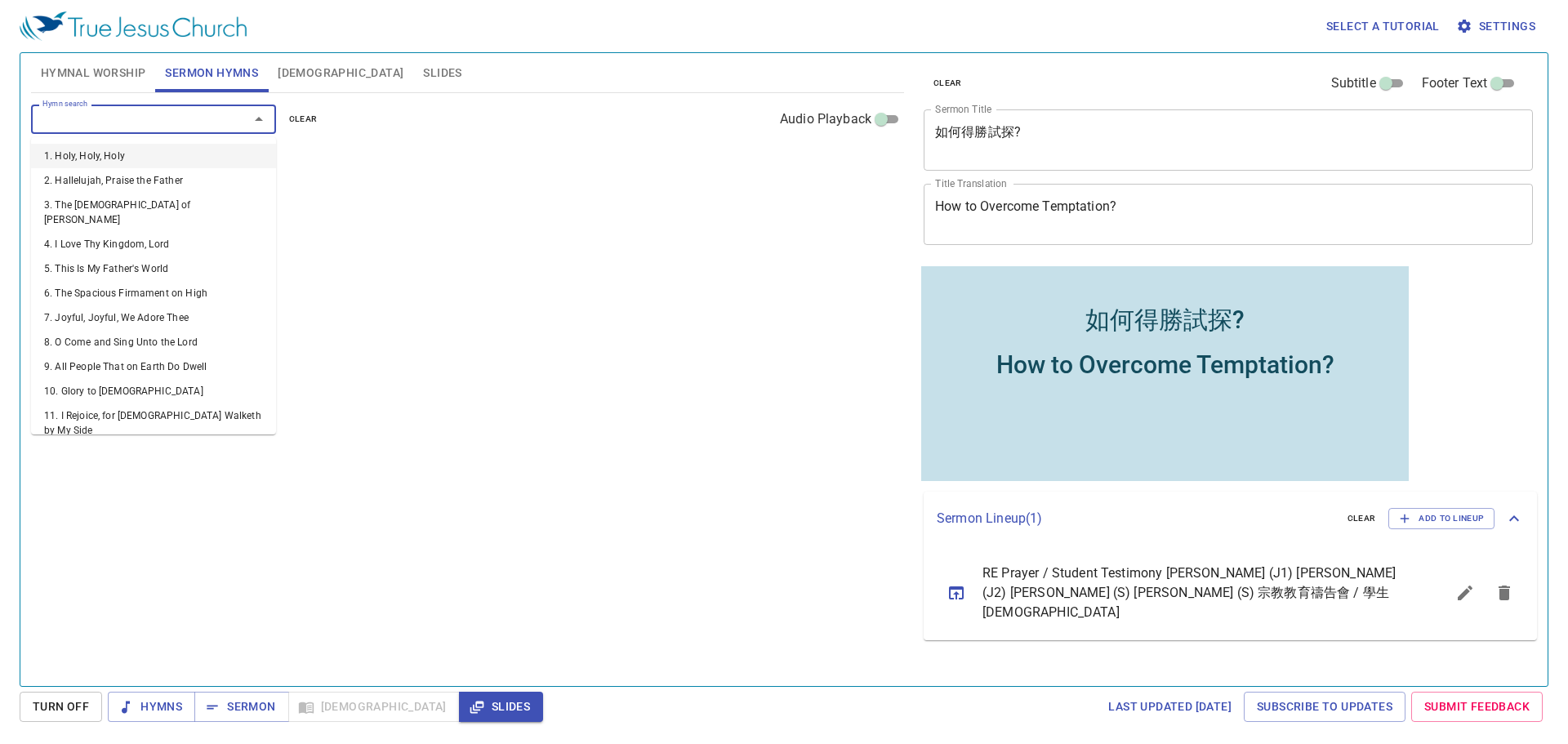
click at [168, 124] on input "Hymn search" at bounding box center [129, 119] width 187 height 19
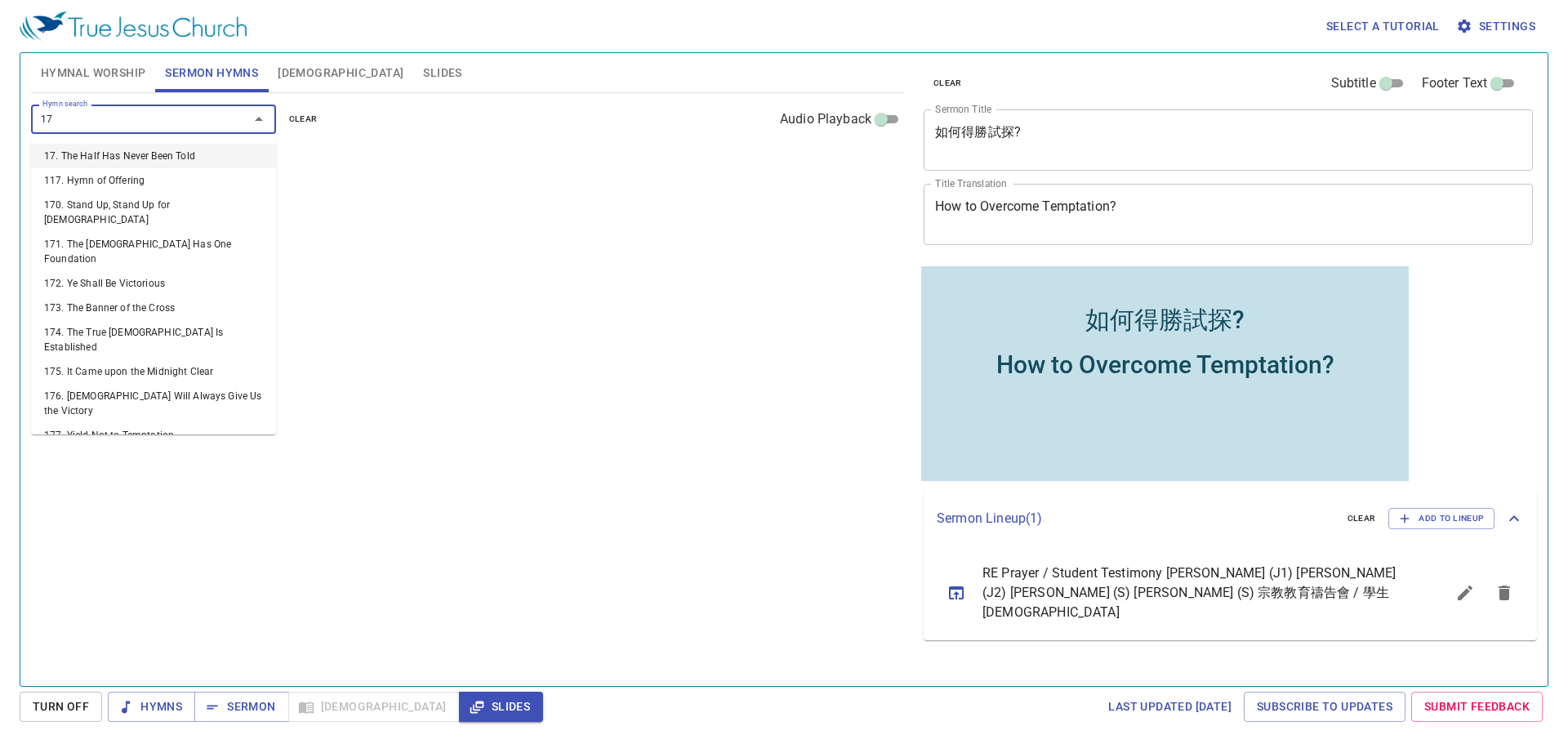
type input "177"
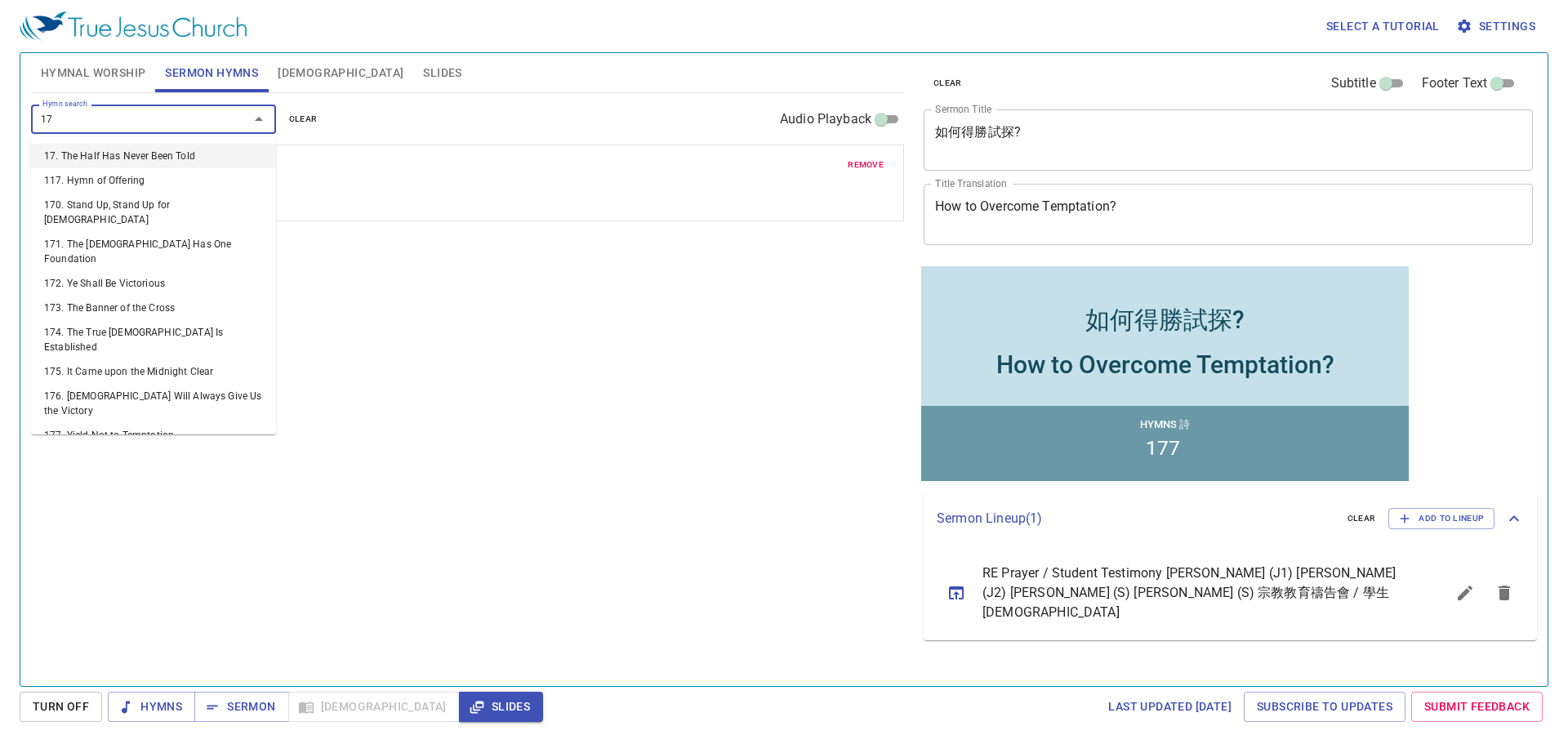
type input "176"
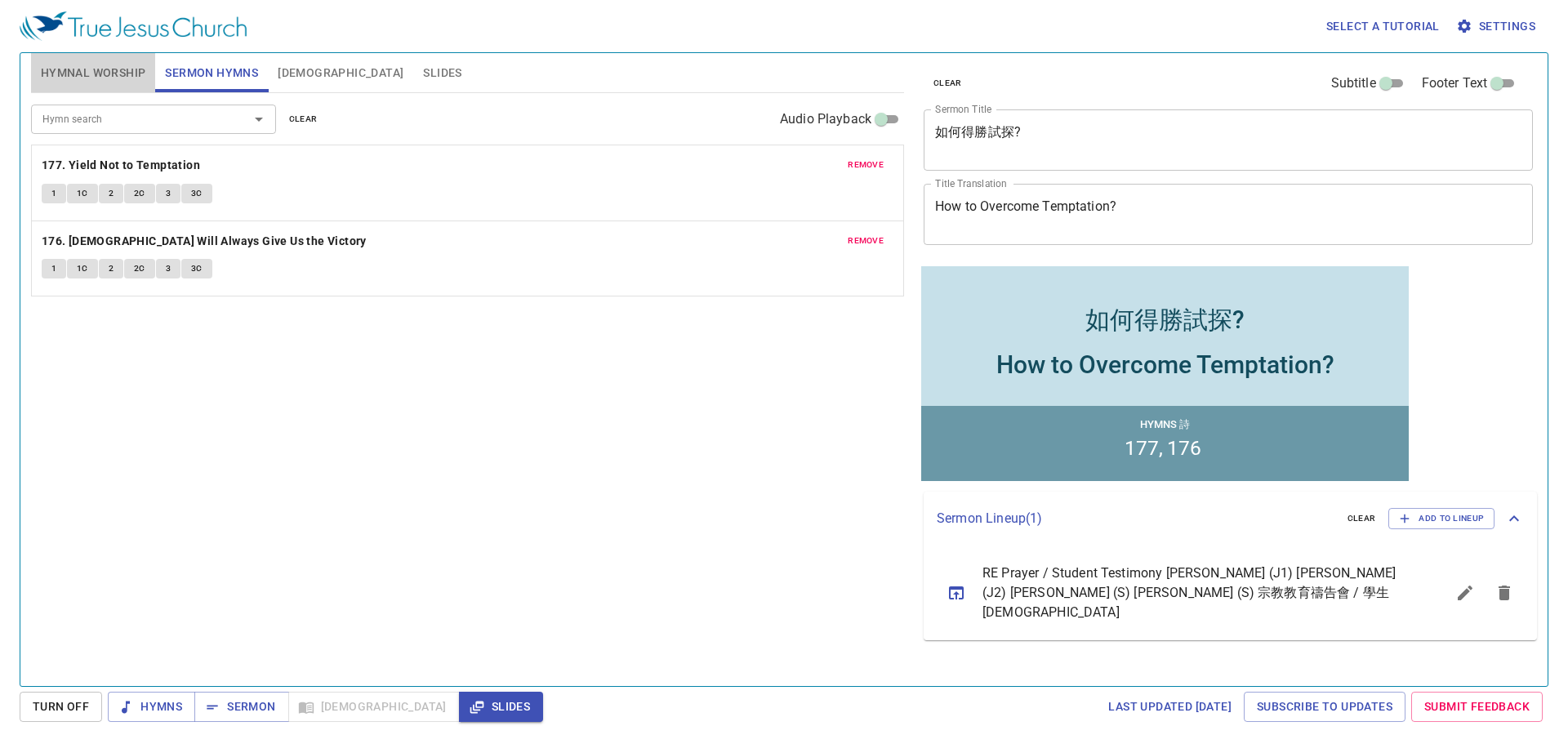
click at [79, 65] on span "Hymnal Worship" at bounding box center [93, 73] width 105 height 20
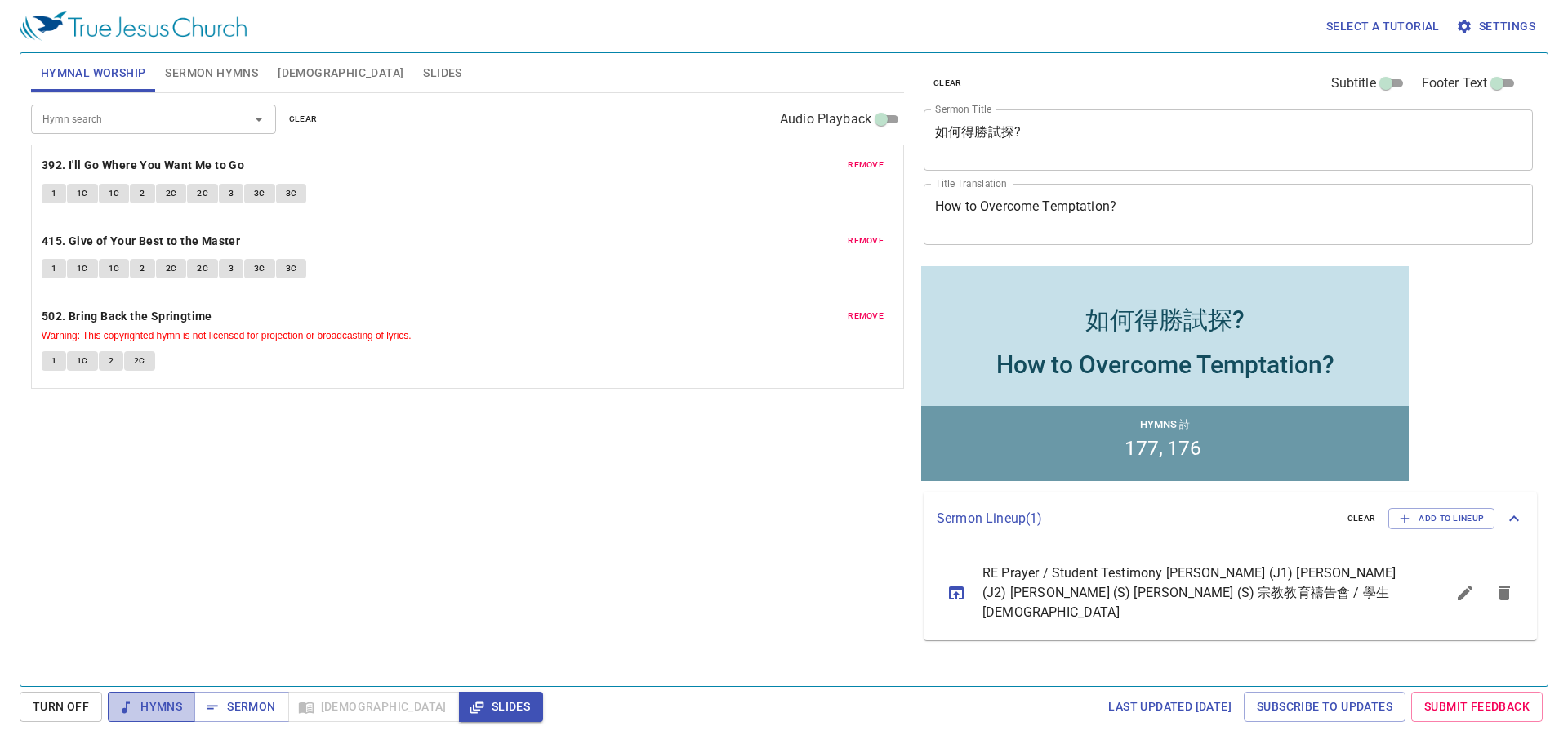
click at [153, 703] on span "Hymns" at bounding box center [151, 707] width 61 height 20
click at [84, 168] on b "392. I'll Go Where You Want Me to Go" at bounding box center [143, 166] width 203 height 20
click at [47, 195] on button "1" at bounding box center [53, 193] width 25 height 20
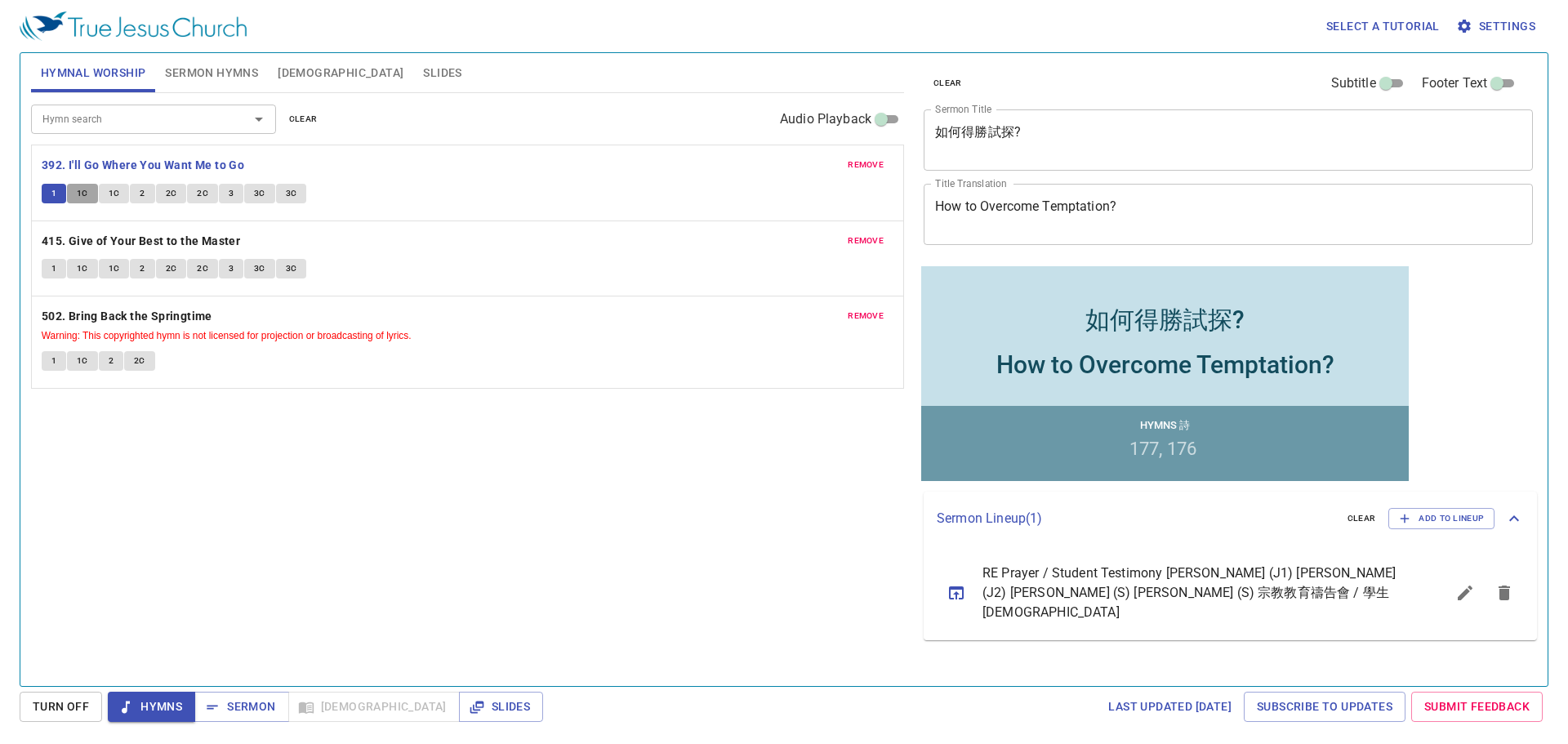
click at [82, 199] on span "1C" at bounding box center [81, 193] width 11 height 14
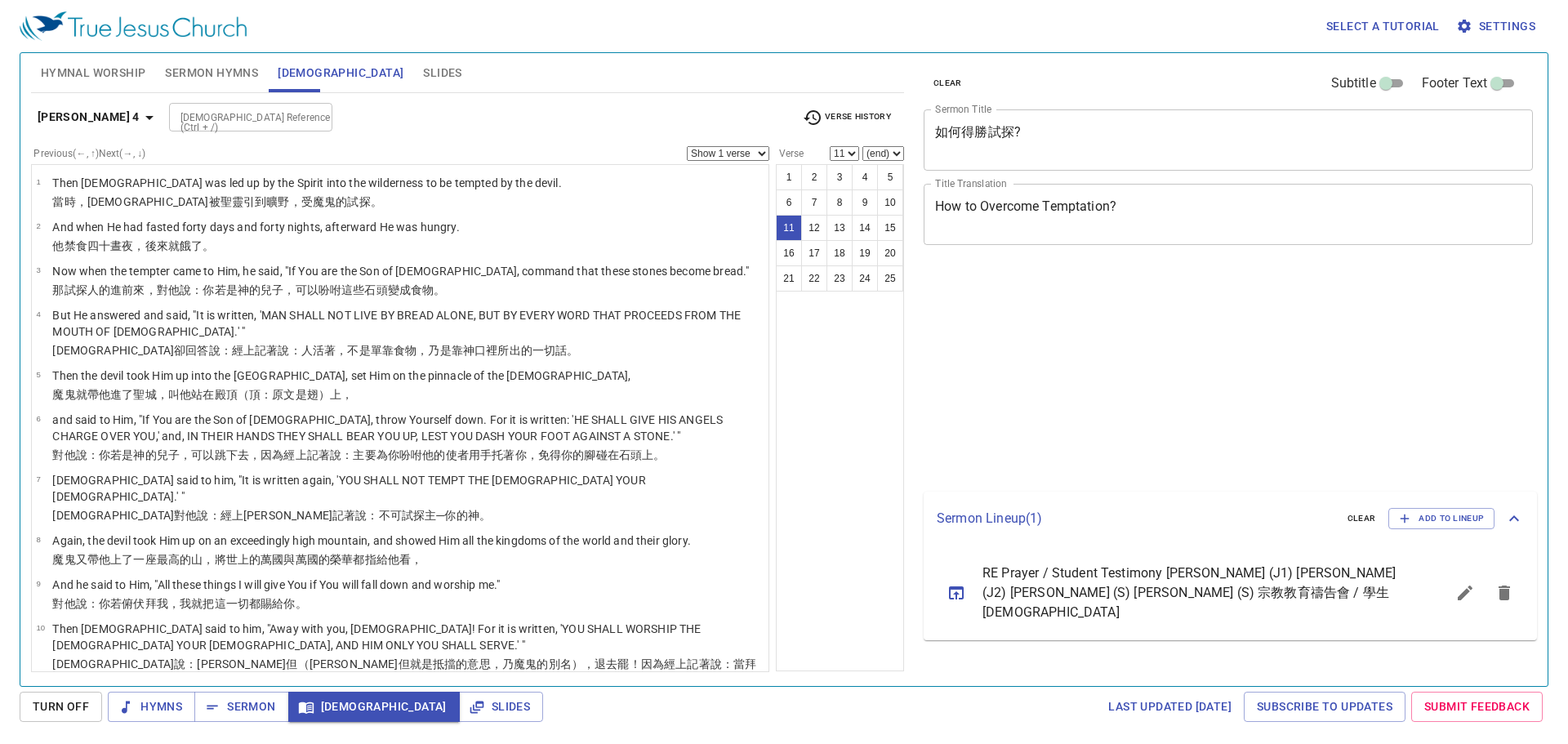
select select "11"
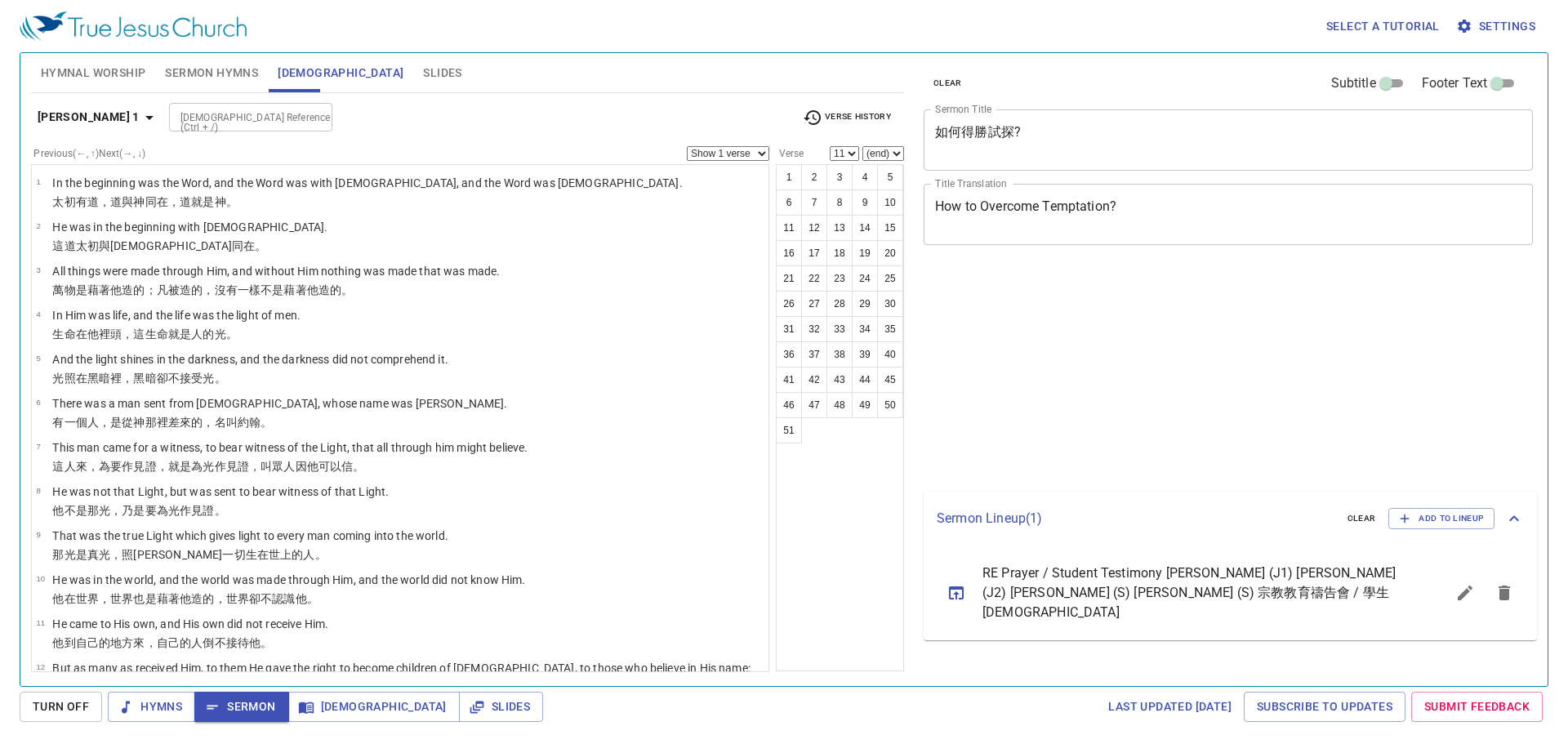
select select "11"
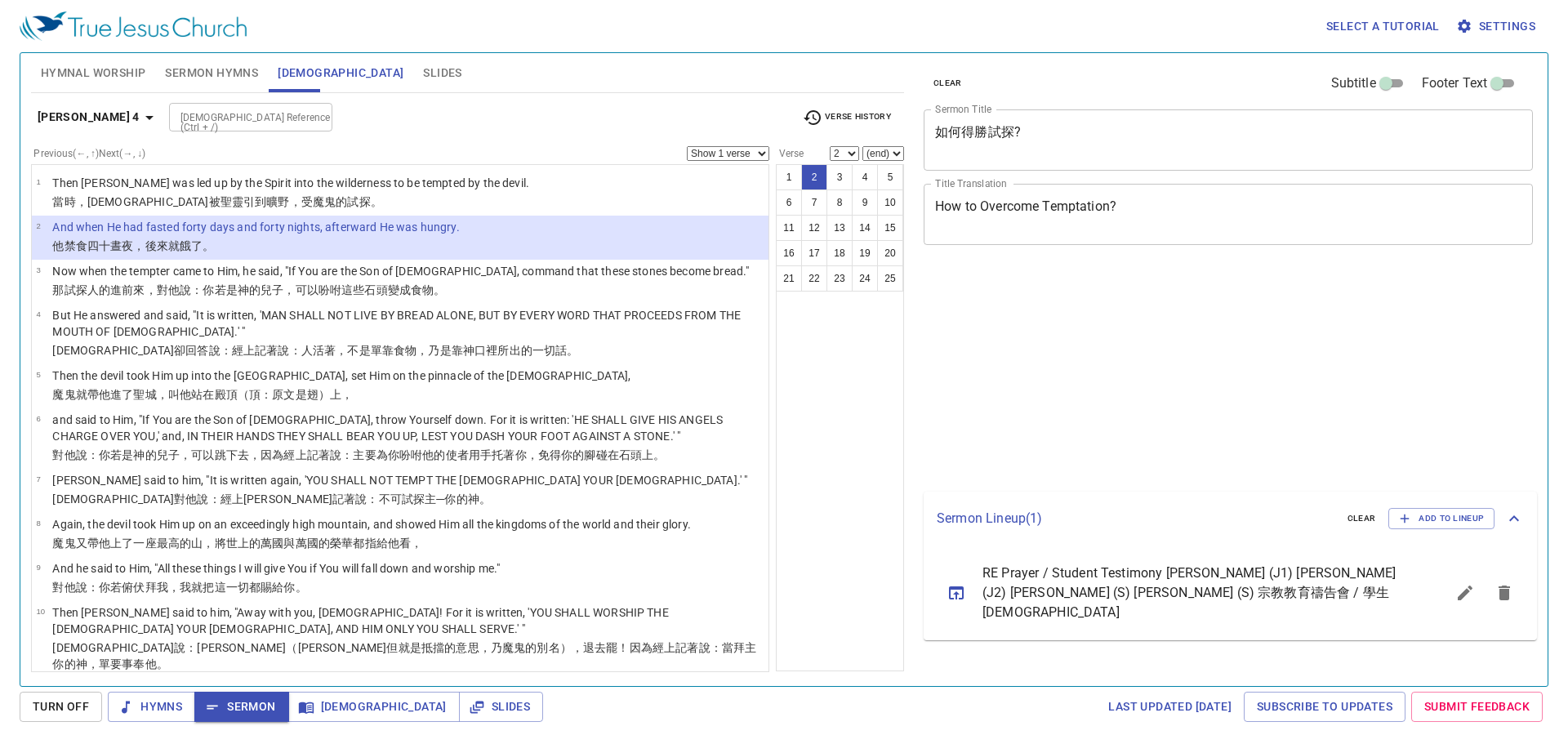
select select "2"
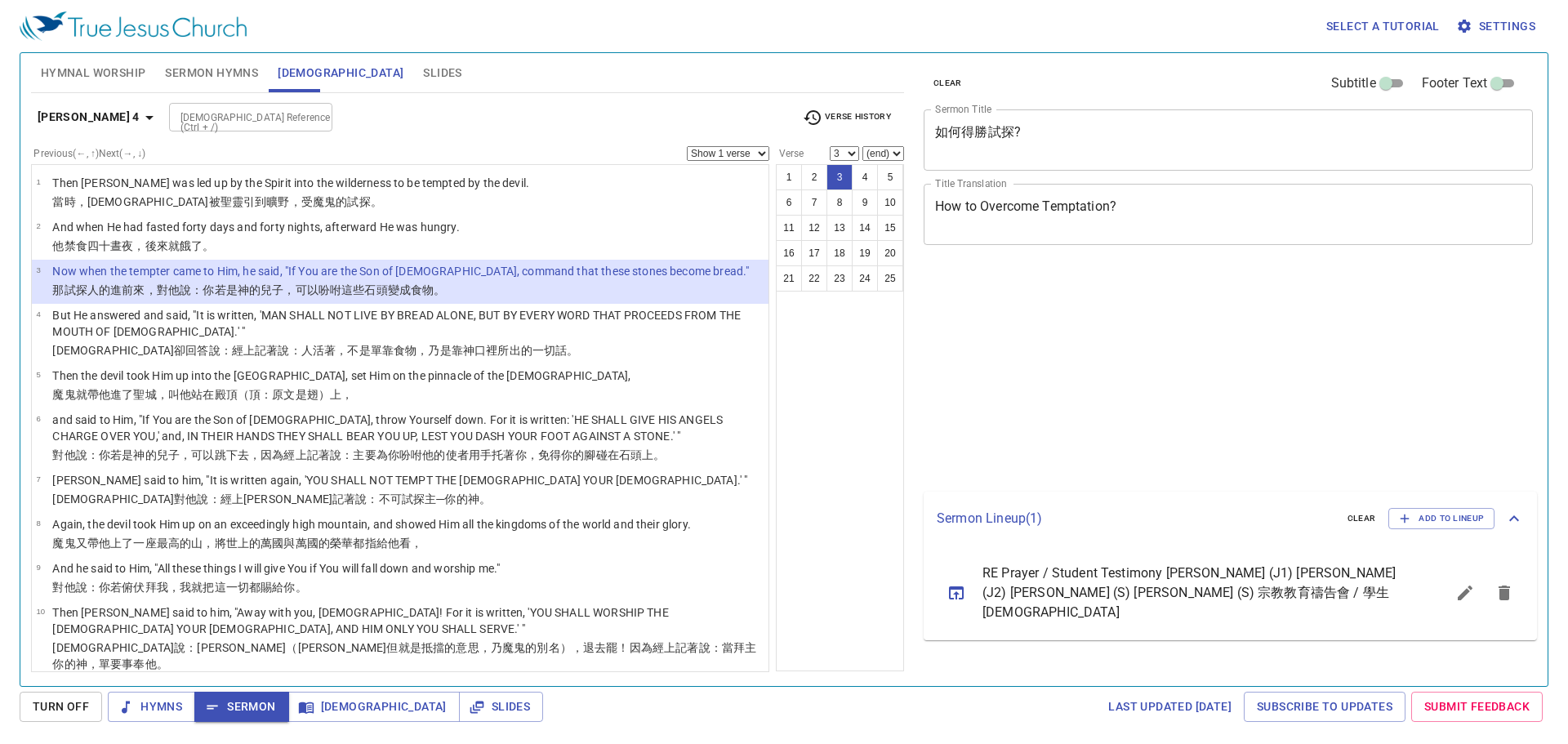
select select "3"
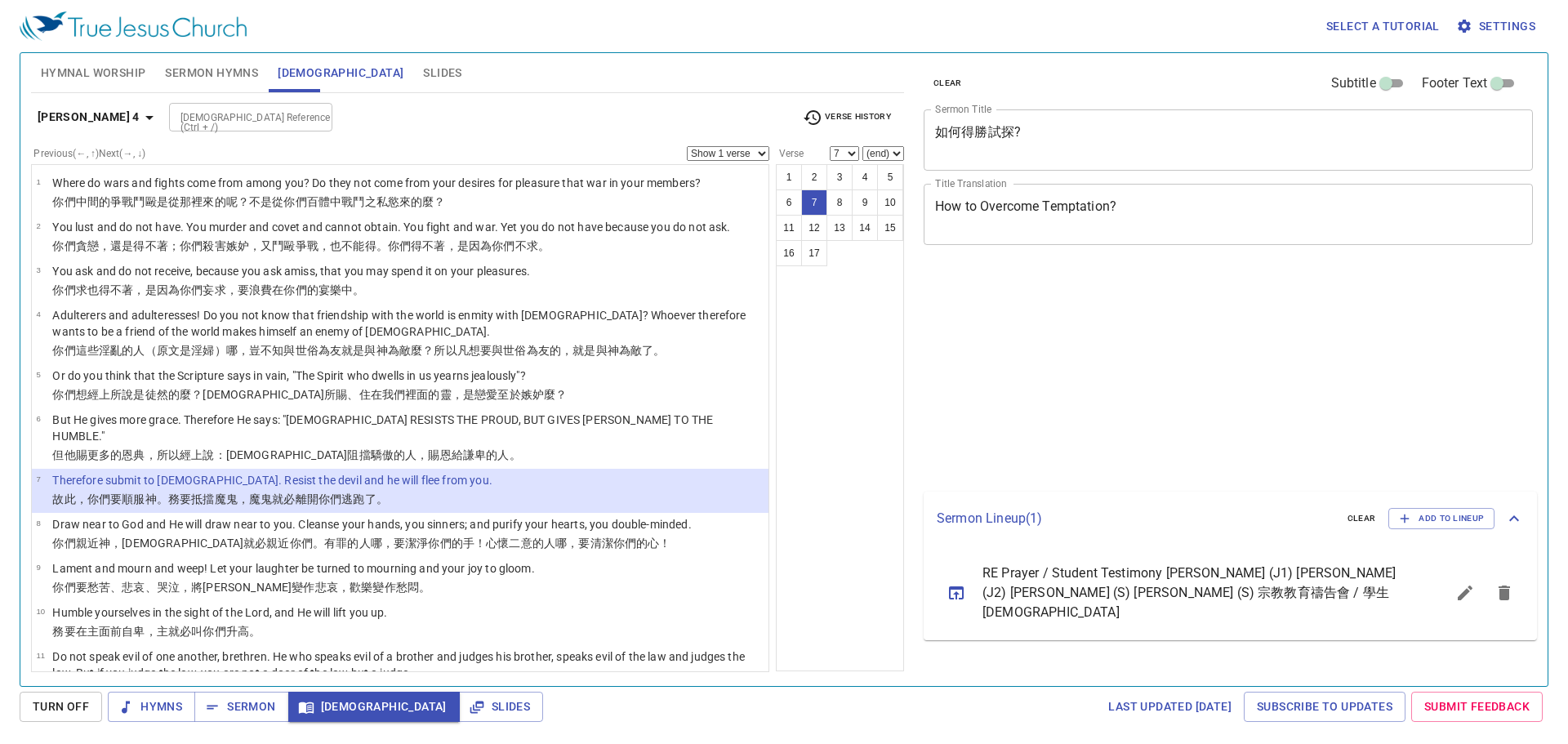
select select "7"
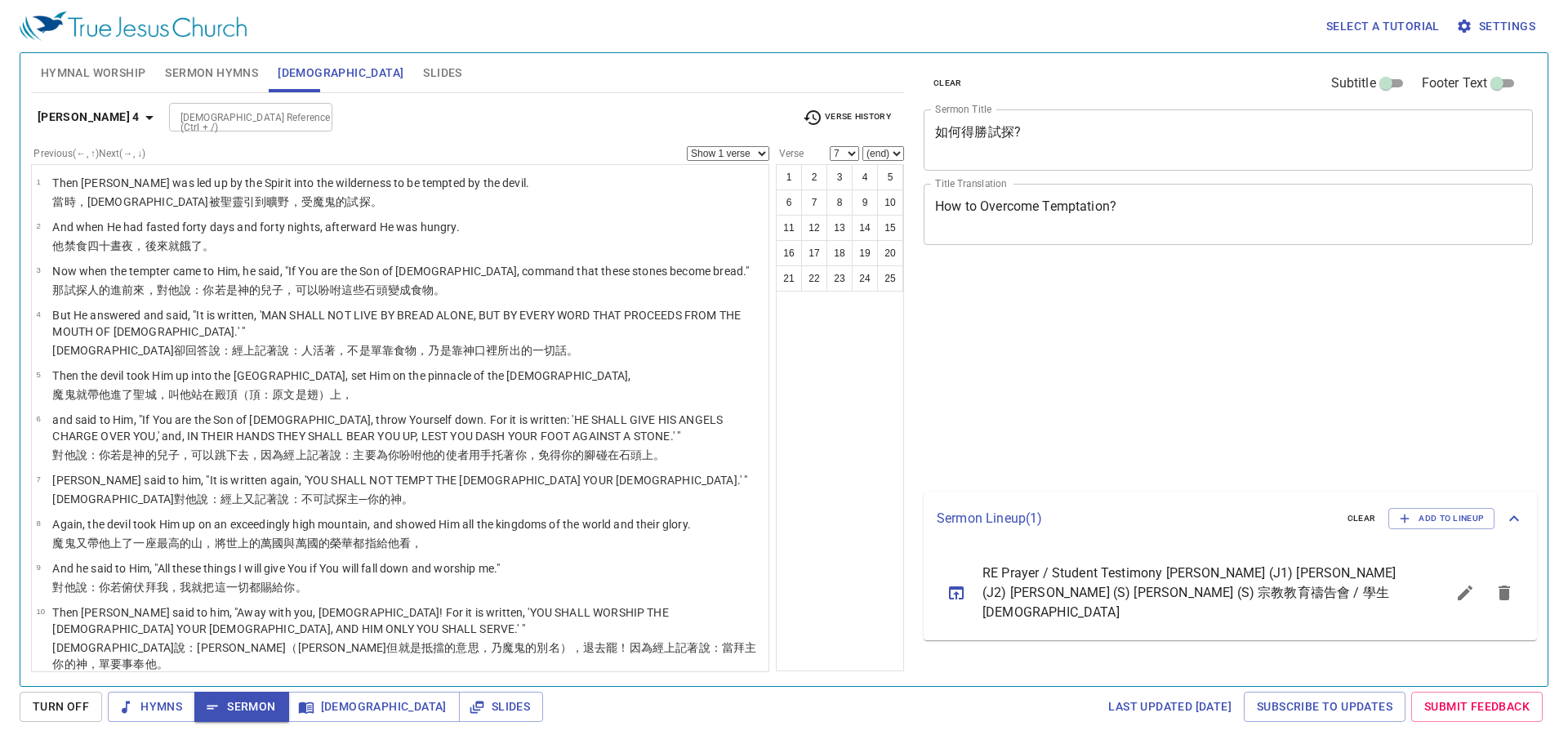
select select "7"
